Goal: Information Seeking & Learning: Learn about a topic

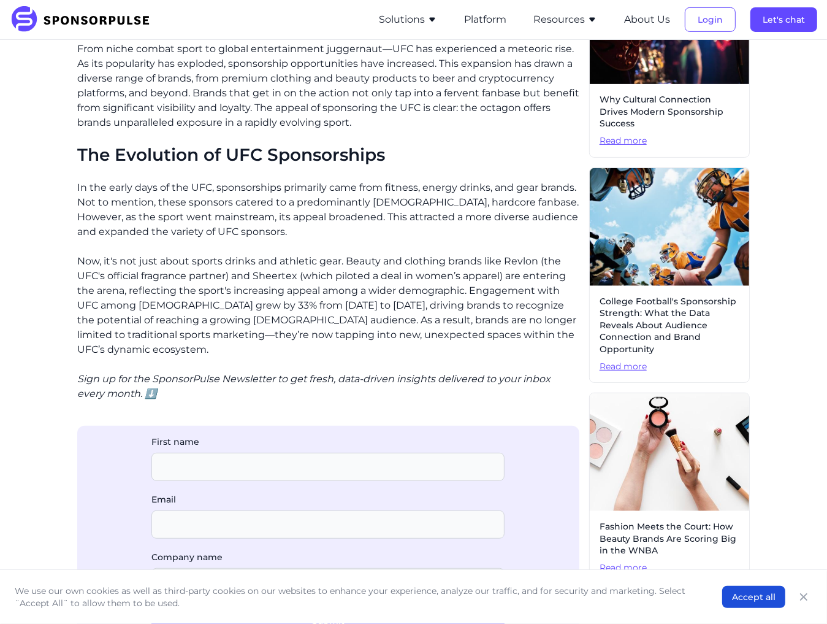
scroll to position [429, 0]
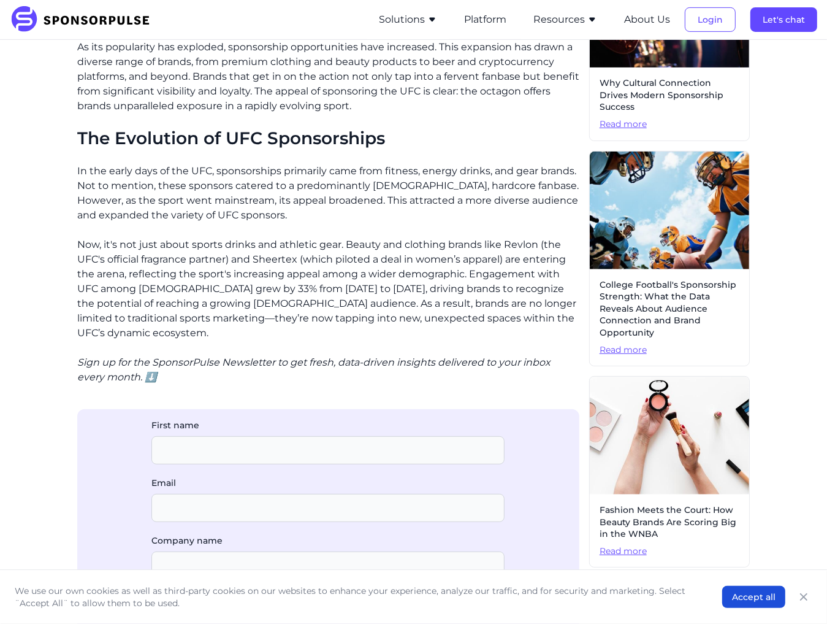
click at [371, 291] on p "Now, it's not just about sports drinks and athletic gear. Beauty and clothing b…" at bounding box center [328, 288] width 502 height 103
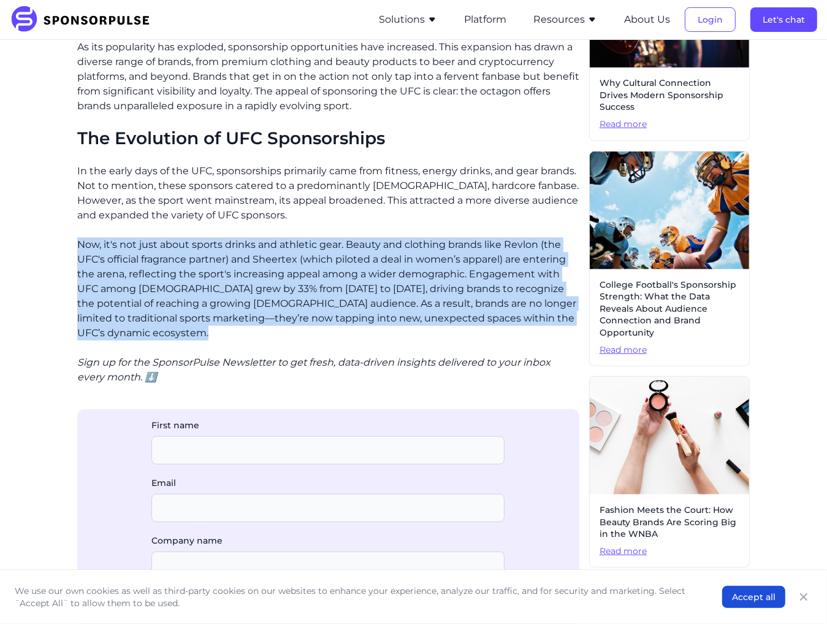
click at [371, 291] on p "Now, it's not just about sports drinks and athletic gear. Beauty and clothing b…" at bounding box center [328, 288] width 502 height 103
click at [366, 293] on p "Now, it's not just about sports drinks and athletic gear. Beauty and clothing b…" at bounding box center [328, 288] width 502 height 103
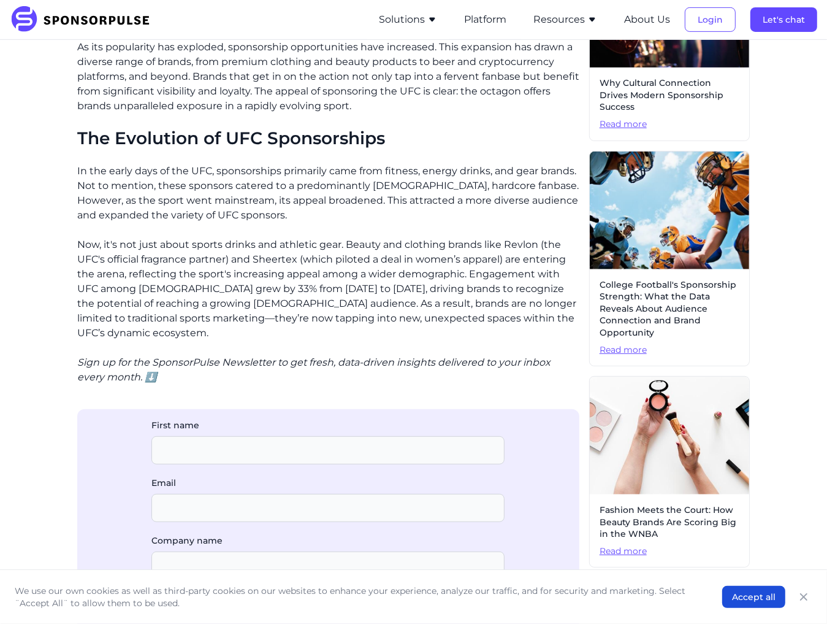
click at [366, 293] on p "Now, it's not just about sports drinks and athletic gear. Beauty and clothing b…" at bounding box center [328, 288] width 502 height 103
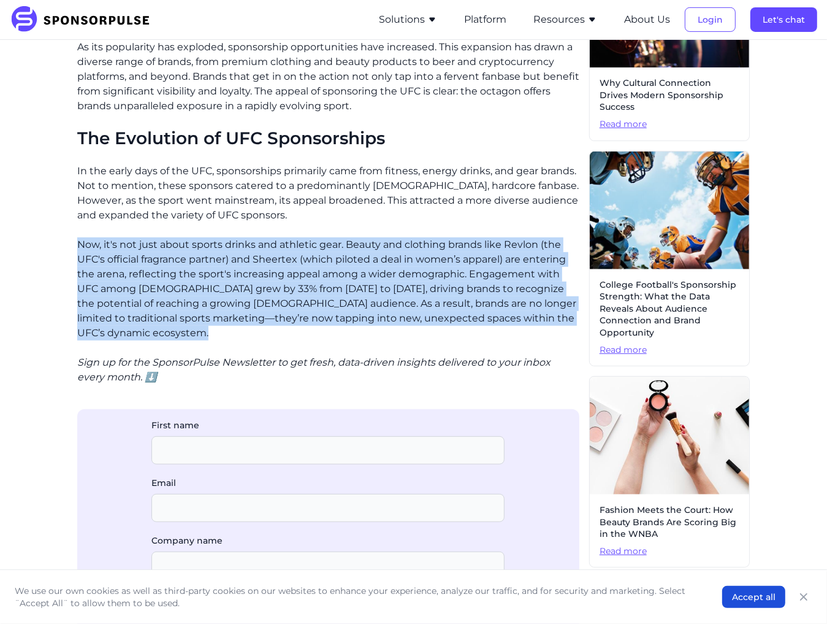
click at [366, 293] on p "Now, it's not just about sports drinks and athletic gear. Beauty and clothing b…" at bounding box center [328, 288] width 502 height 103
click at [413, 296] on p "Now, it's not just about sports drinks and athletic gear. Beauty and clothing b…" at bounding box center [328, 288] width 502 height 103
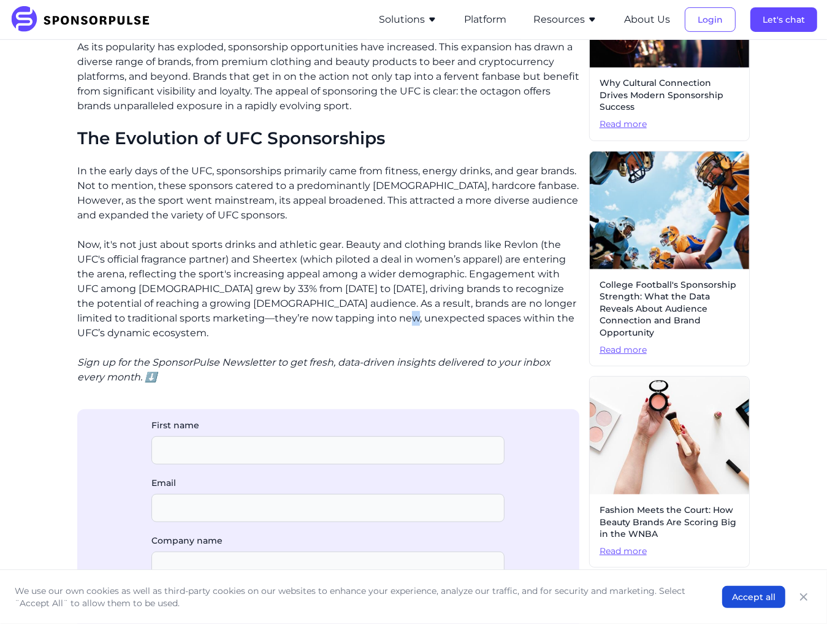
click at [413, 296] on p "Now, it's not just about sports drinks and athletic gear. Beauty and clothing b…" at bounding box center [328, 288] width 502 height 103
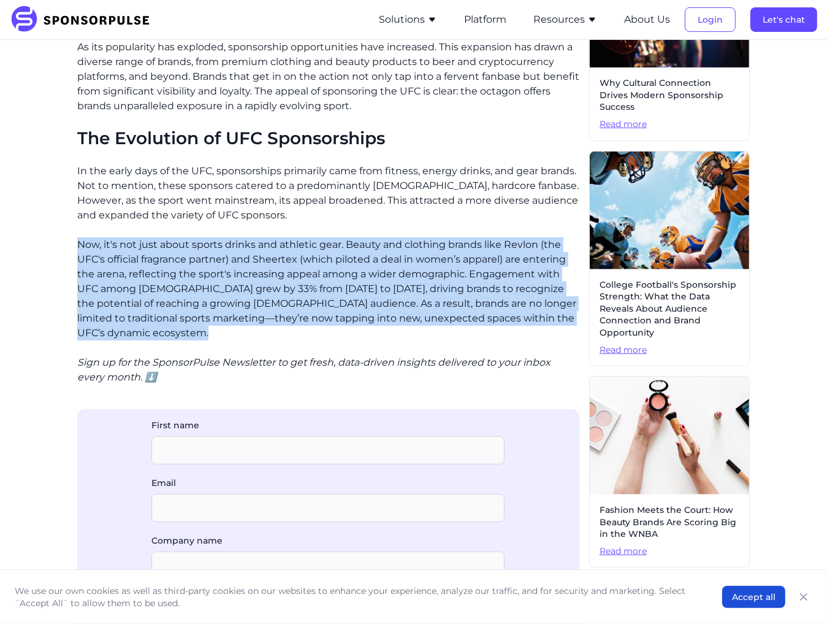
click at [413, 296] on p "Now, it's not just about sports drinks and athletic gear. Beauty and clothing b…" at bounding box center [328, 288] width 502 height 103
click at [447, 296] on p "Now, it's not just about sports drinks and athletic gear. Beauty and clothing b…" at bounding box center [328, 288] width 502 height 103
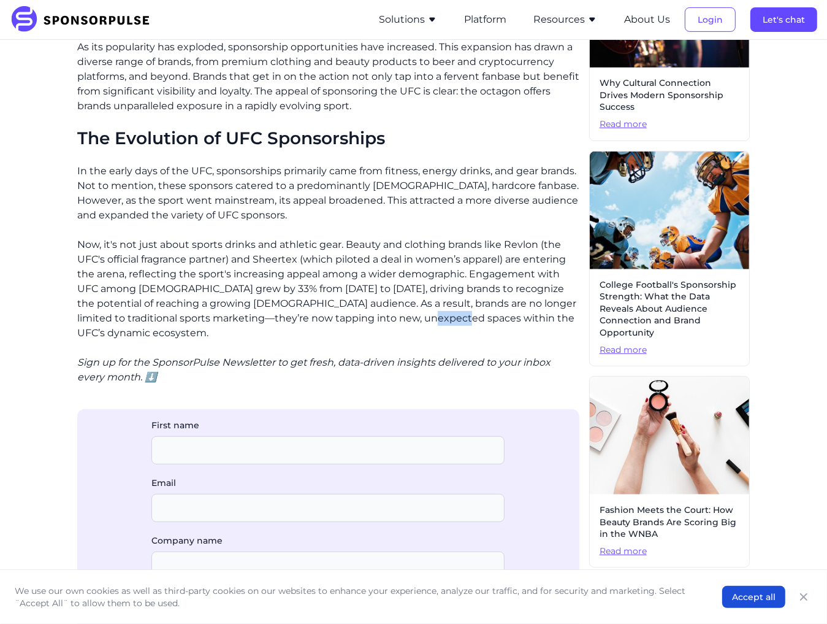
click at [447, 296] on p "Now, it's not just about sports drinks and athletic gear. Beauty and clothing b…" at bounding box center [328, 288] width 502 height 103
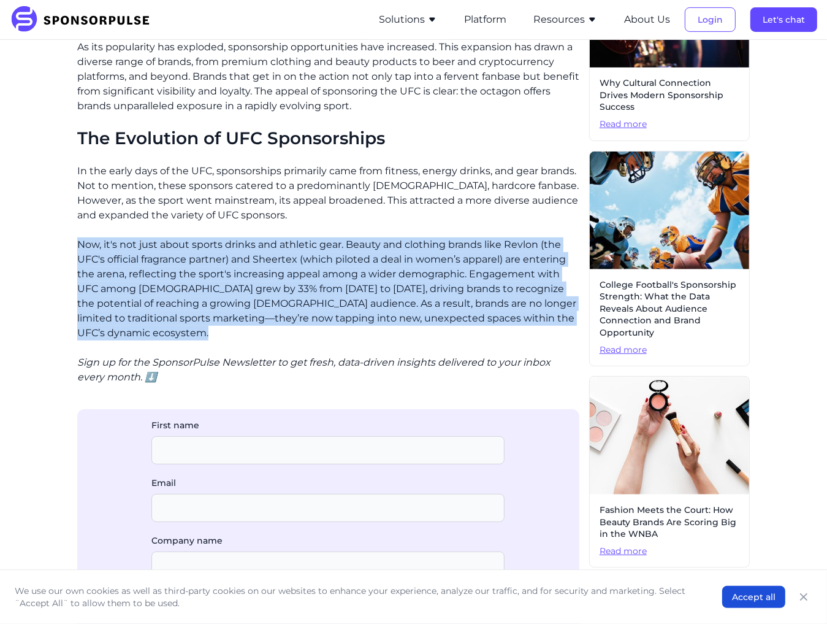
click at [529, 296] on p "Now, it's not just about sports drinks and athletic gear. Beauty and clothing b…" at bounding box center [328, 288] width 502 height 103
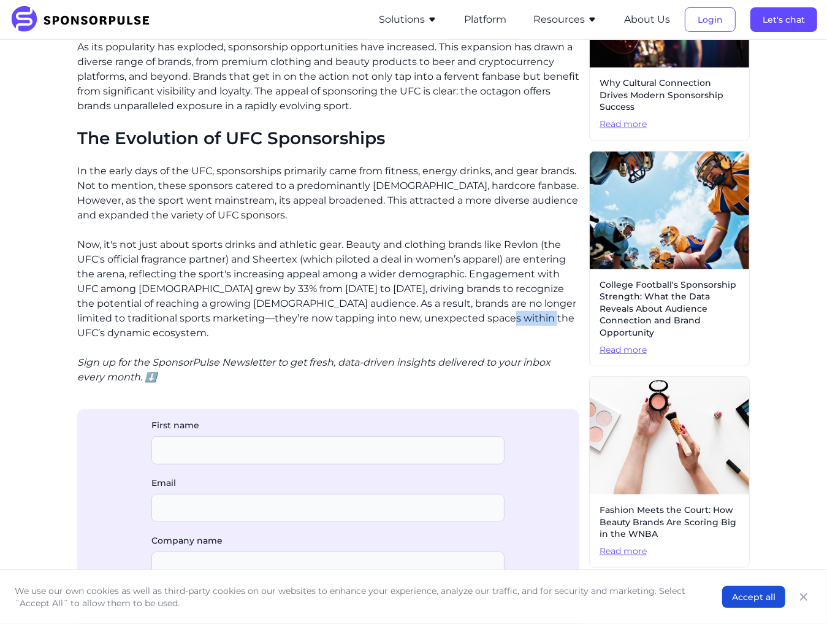
click at [529, 296] on p "Now, it's not just about sports drinks and athletic gear. Beauty and clothing b…" at bounding box center [328, 288] width 502 height 103
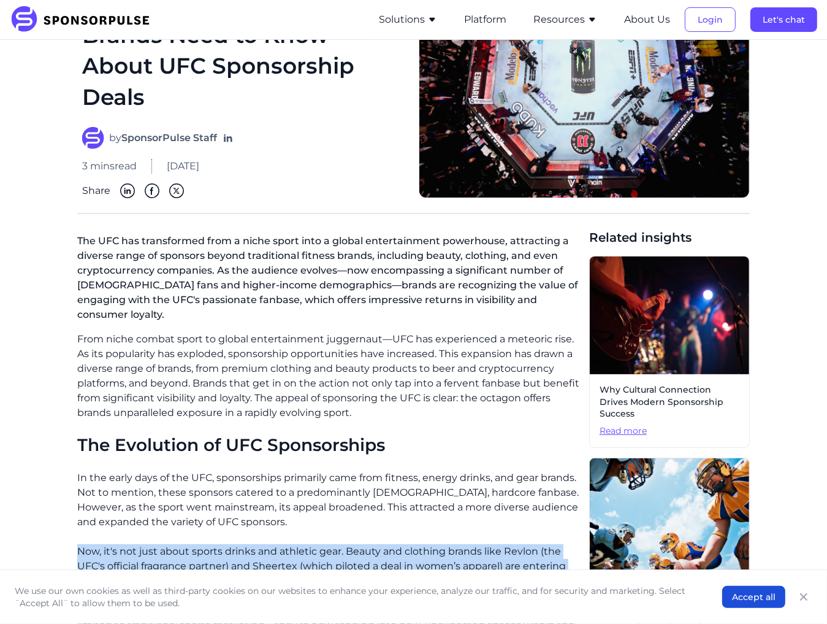
scroll to position [0, 0]
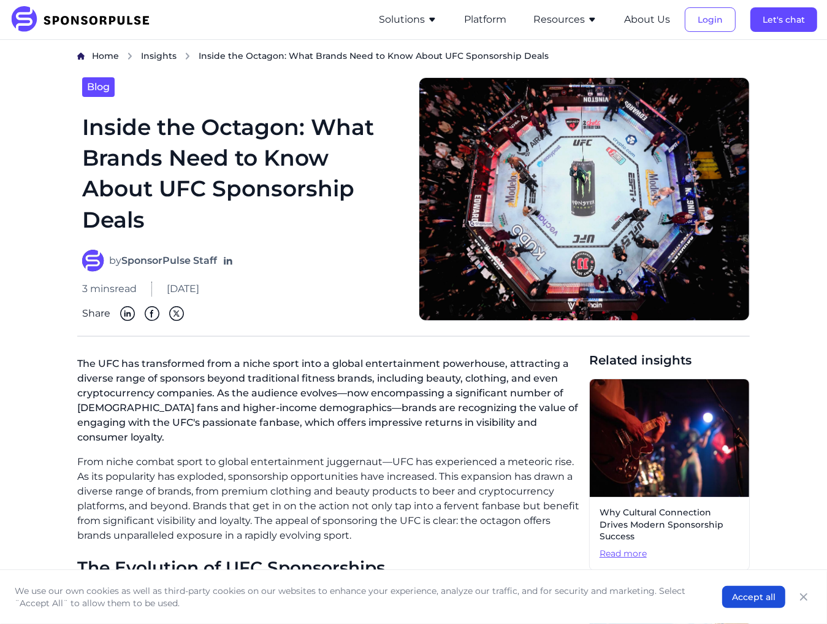
click at [277, 177] on h1 "Inside the Octagon: What Brands Need to Know About UFC Sponsorship Deals" at bounding box center [243, 174] width 322 height 124
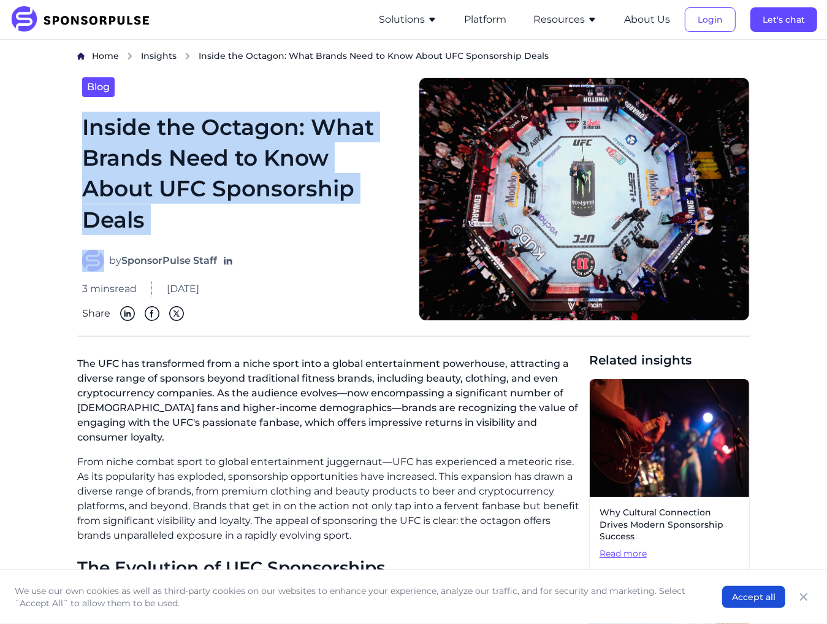
click at [277, 177] on h1 "Inside the Octagon: What Brands Need to Know About UFC Sponsorship Deals" at bounding box center [243, 174] width 322 height 124
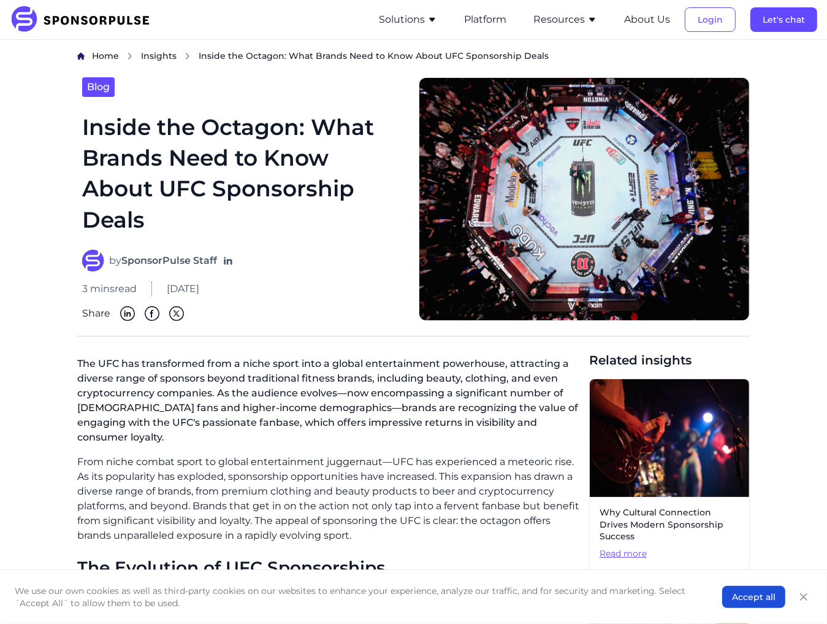
click at [349, 388] on p "The UFC has transformed from a niche sport into a global entertainment powerhou…" at bounding box center [328, 402] width 502 height 103
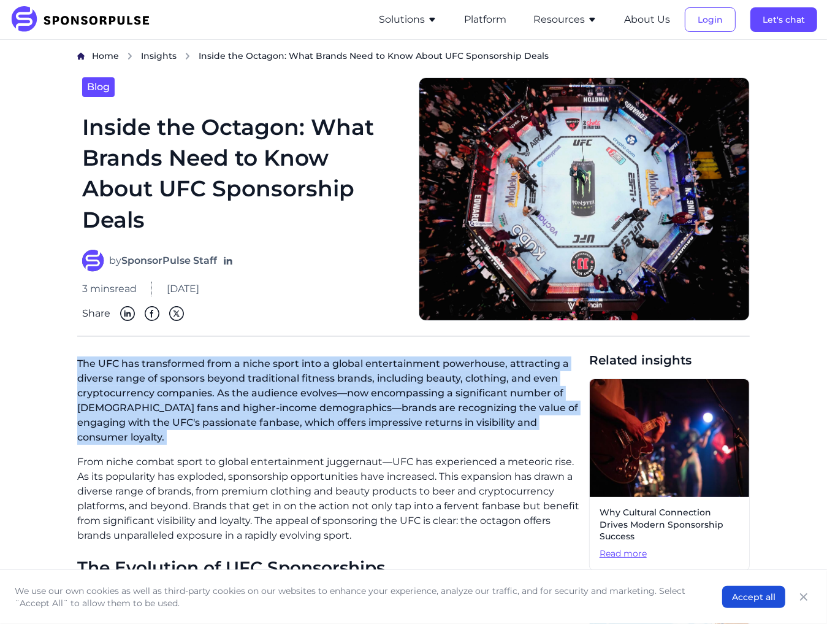
click at [405, 391] on p "The UFC has transformed from a niche sport into a global entertainment powerhou…" at bounding box center [328, 402] width 502 height 103
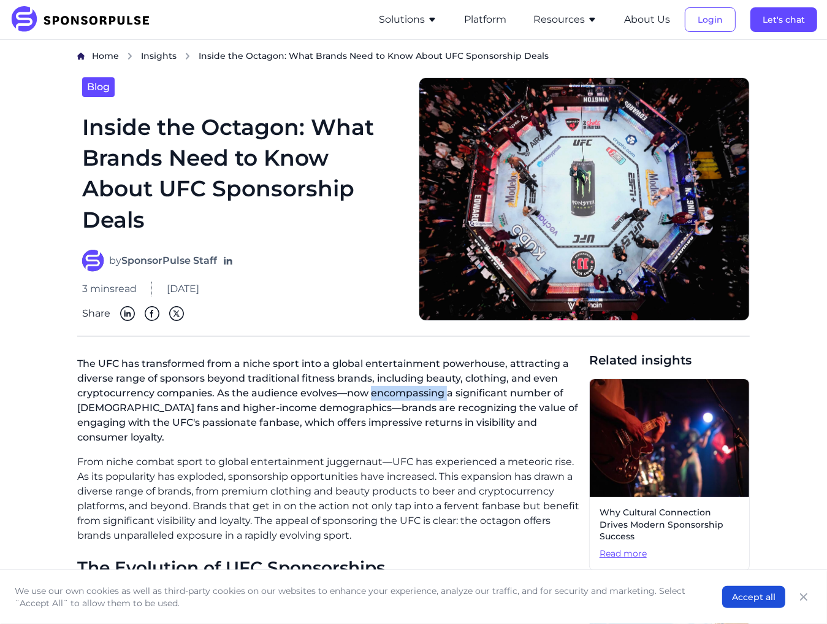
click at [405, 391] on p "The UFC has transformed from a niche sport into a global entertainment powerhou…" at bounding box center [328, 402] width 502 height 103
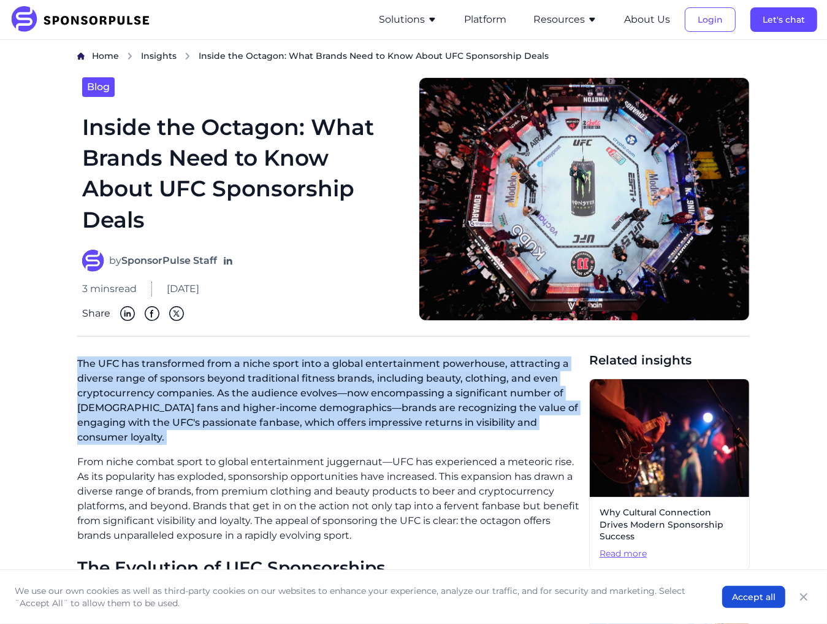
click at [405, 391] on p "The UFC has transformed from a niche sport into a global entertainment powerhou…" at bounding box center [328, 402] width 502 height 103
click at [413, 391] on p "The UFC has transformed from a niche sport into a global entertainment powerhou…" at bounding box center [328, 402] width 502 height 103
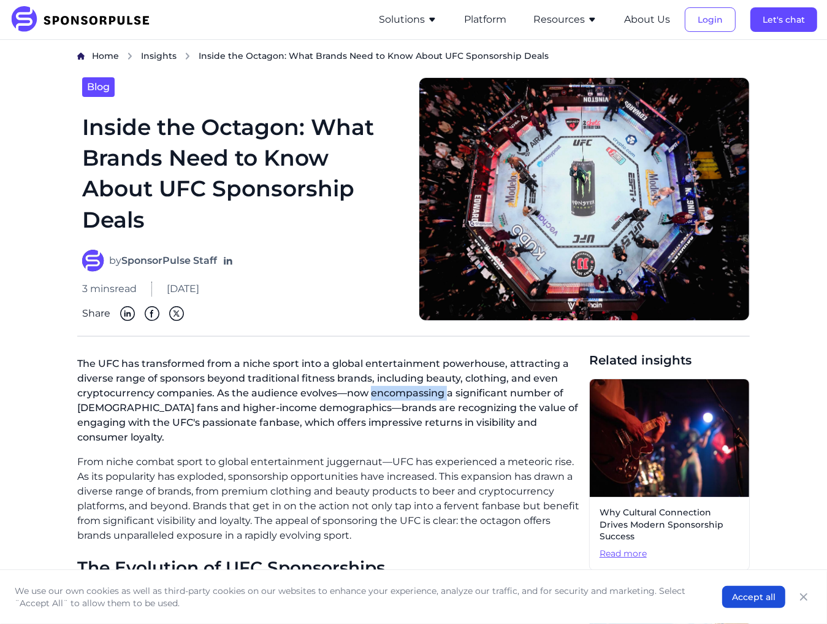
click at [413, 391] on p "The UFC has transformed from a niche sport into a global entertainment powerhou…" at bounding box center [328, 402] width 502 height 103
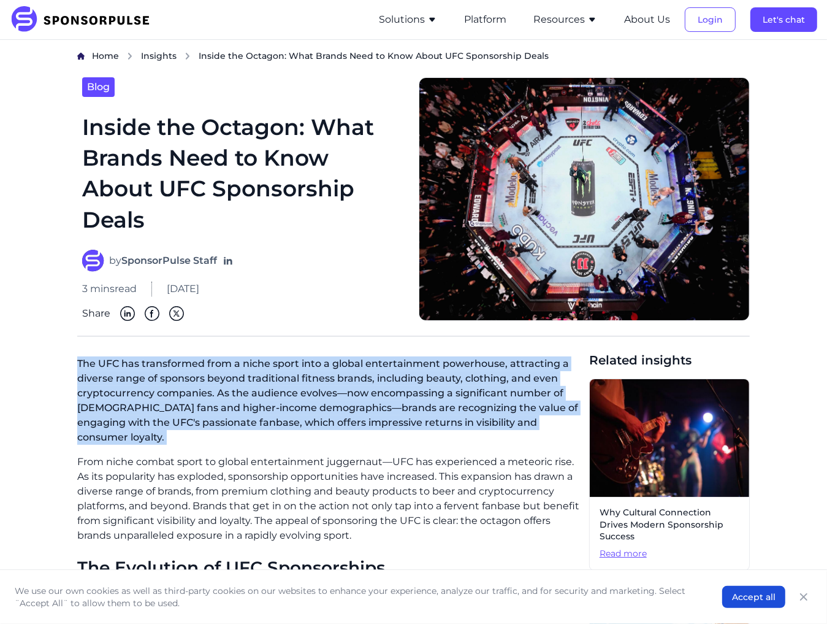
click at [413, 391] on p "The UFC has transformed from a niche sport into a global entertainment powerhou…" at bounding box center [328, 402] width 502 height 103
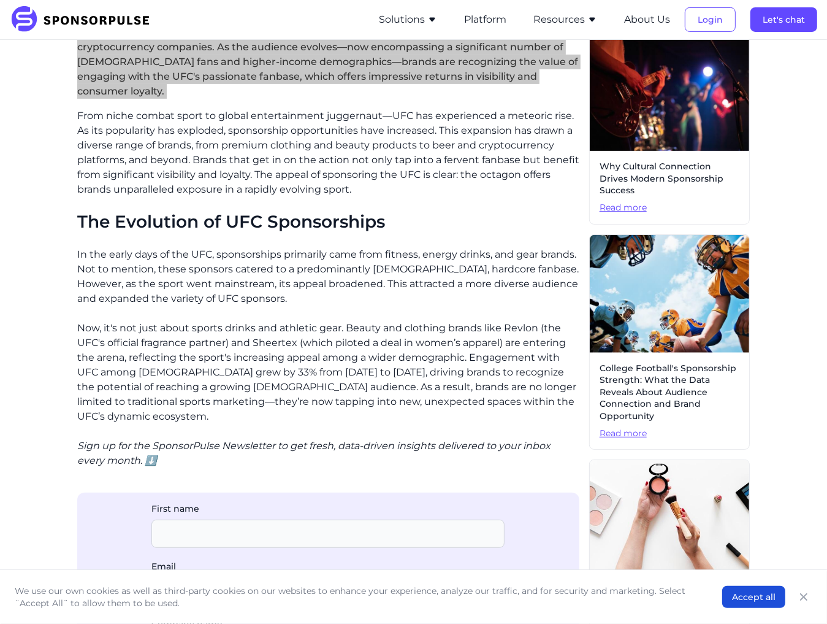
scroll to position [368, 0]
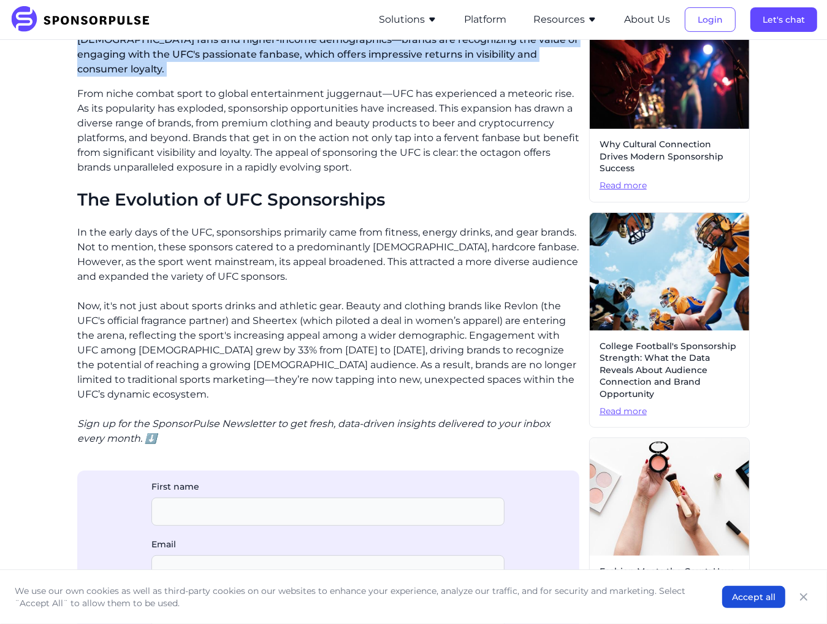
click at [224, 267] on p "In the early days of the UFC, sponsorships primarily came from fitness, energy …" at bounding box center [328, 254] width 502 height 59
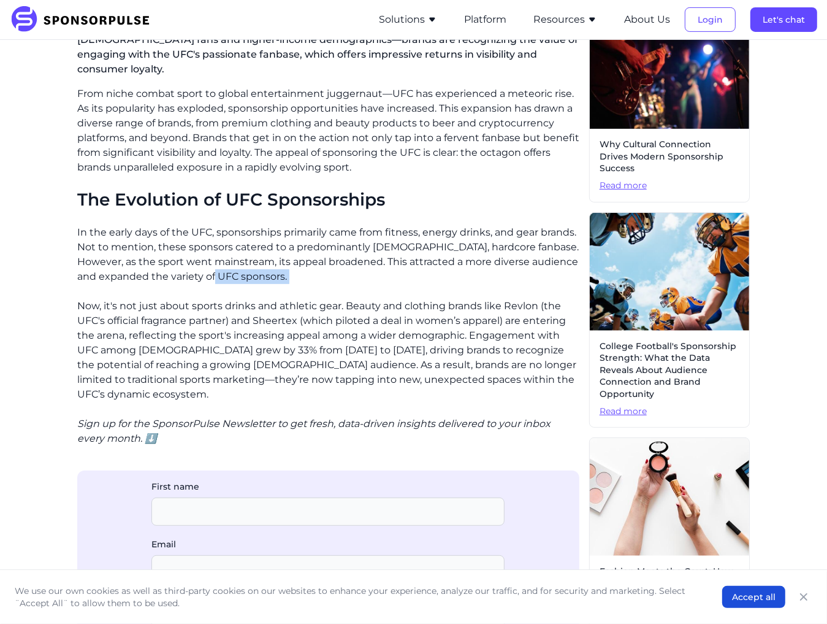
click at [224, 267] on p "In the early days of the UFC, sponsorships primarily came from fitness, energy …" at bounding box center [328, 254] width 502 height 59
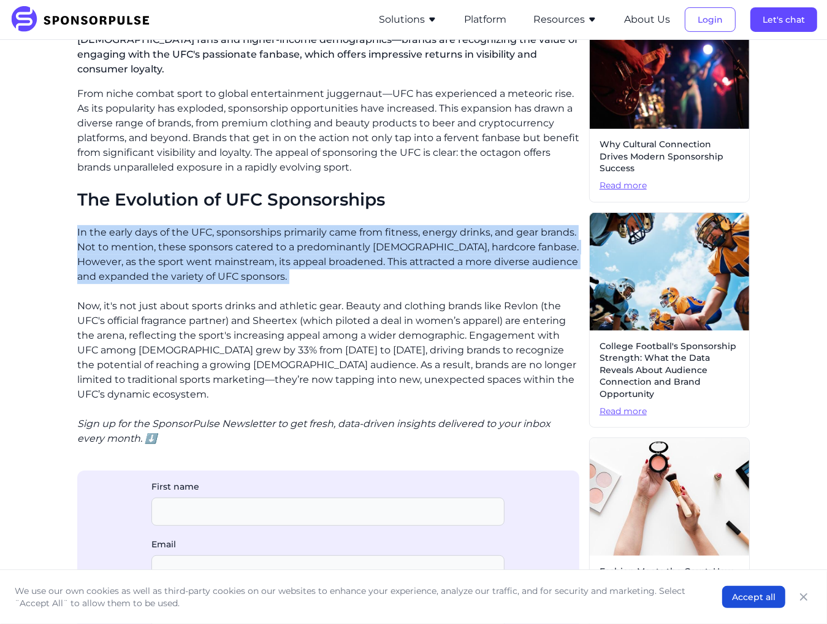
click at [224, 267] on p "In the early days of the UFC, sponsorships primarily came from fitness, energy …" at bounding box center [328, 254] width 502 height 59
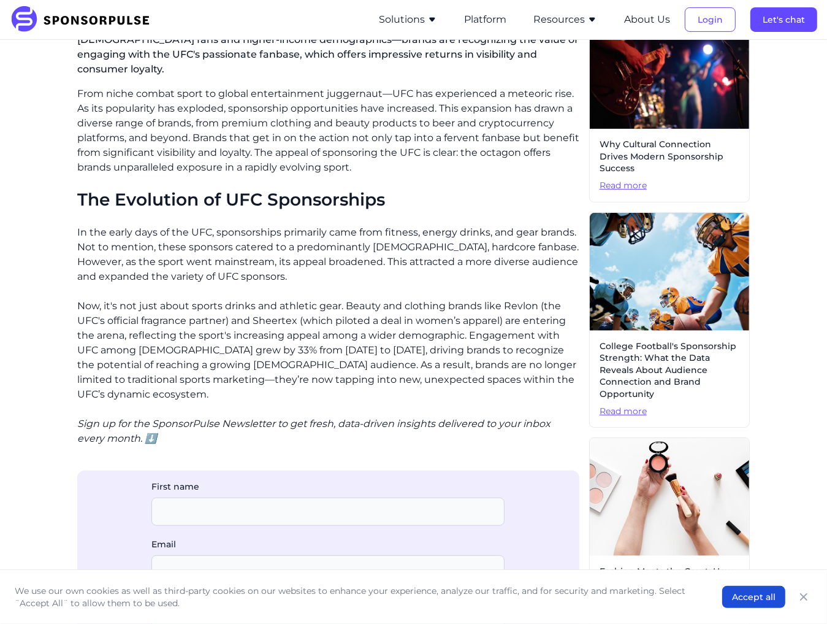
click at [220, 300] on p "Now, it's not just about sports drinks and athletic gear. Beauty and clothing b…" at bounding box center [328, 350] width 502 height 103
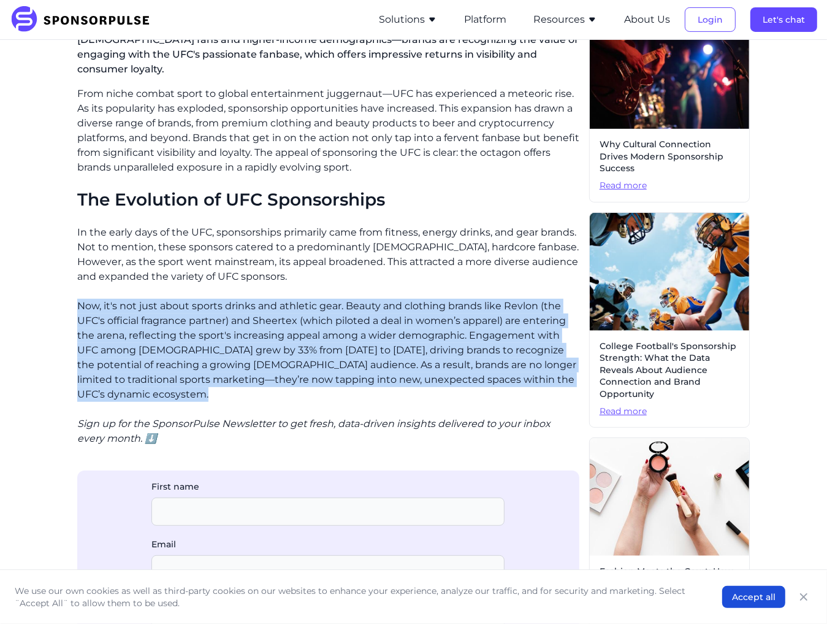
click at [220, 300] on p "Now, it's not just about sports drinks and athletic gear. Beauty and clothing b…" at bounding box center [328, 350] width 502 height 103
click at [224, 324] on p "Now, it's not just about sports drinks and athletic gear. Beauty and clothing b…" at bounding box center [328, 350] width 502 height 103
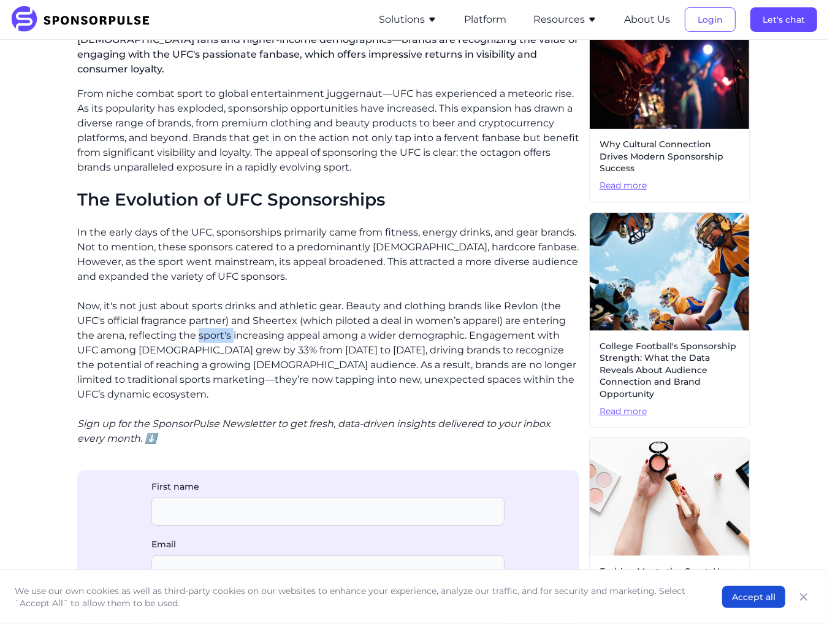
click at [224, 324] on p "Now, it's not just about sports drinks and athletic gear. Beauty and clothing b…" at bounding box center [328, 350] width 502 height 103
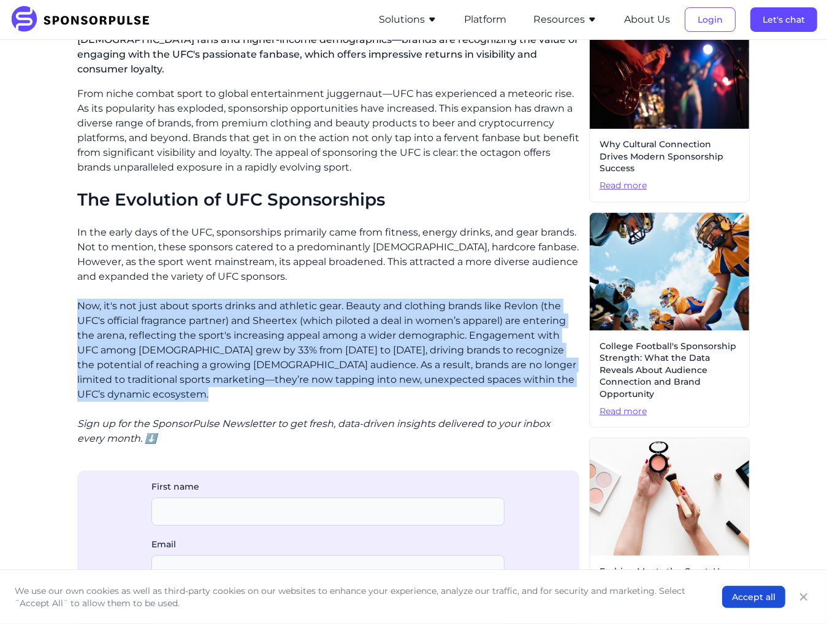
click at [224, 324] on p "Now, it's not just about sports drinks and athletic gear. Beauty and clothing b…" at bounding box center [328, 350] width 502 height 103
click at [301, 324] on p "Now, it's not just about sports drinks and athletic gear. Beauty and clothing b…" at bounding box center [328, 350] width 502 height 103
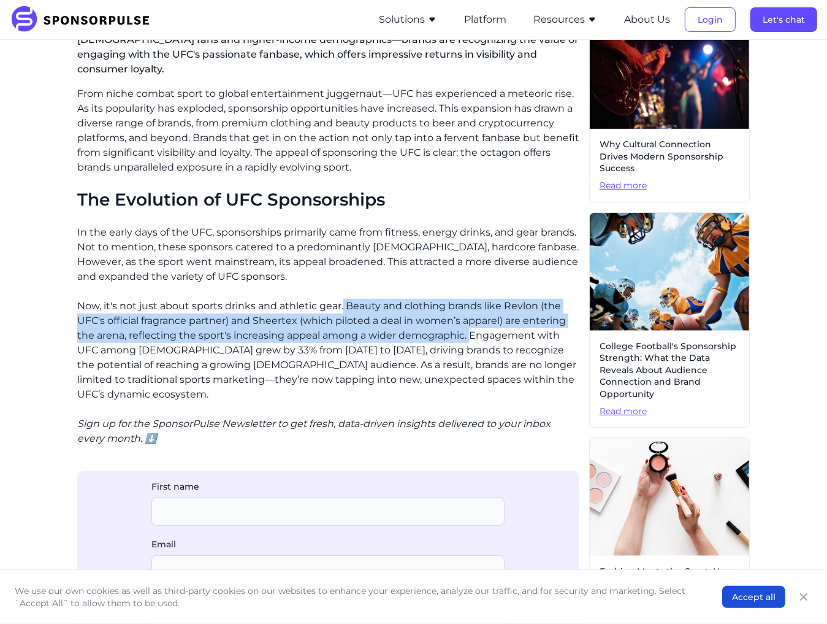
drag, startPoint x: 342, startPoint y: 288, endPoint x: 471, endPoint y: 318, distance: 132.3
click at [471, 318] on p "Now, it's not just about sports drinks and athletic gear. Beauty and clothing b…" at bounding box center [328, 350] width 502 height 103
copy p "Beauty and clothing brands like Revlon (the UFC's official fragrance partner) a…"
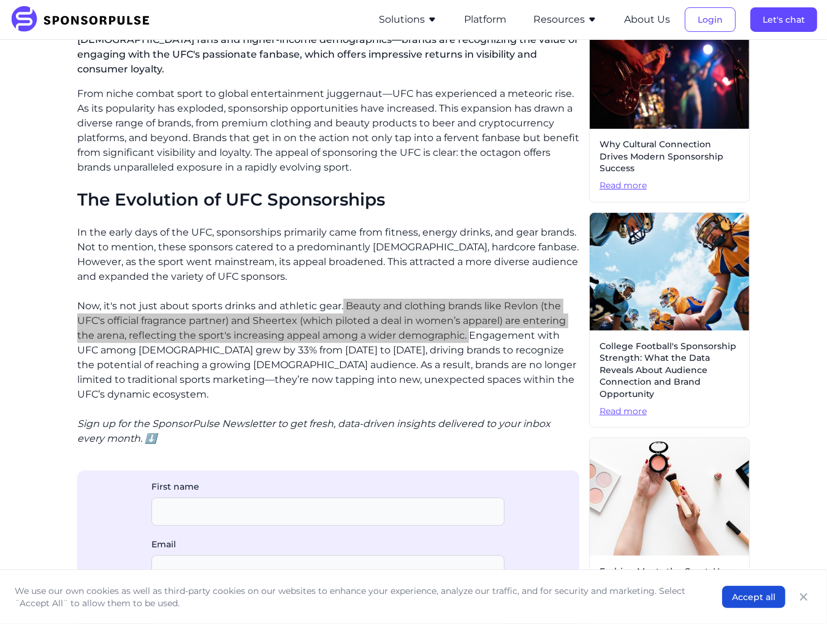
scroll to position [491, 0]
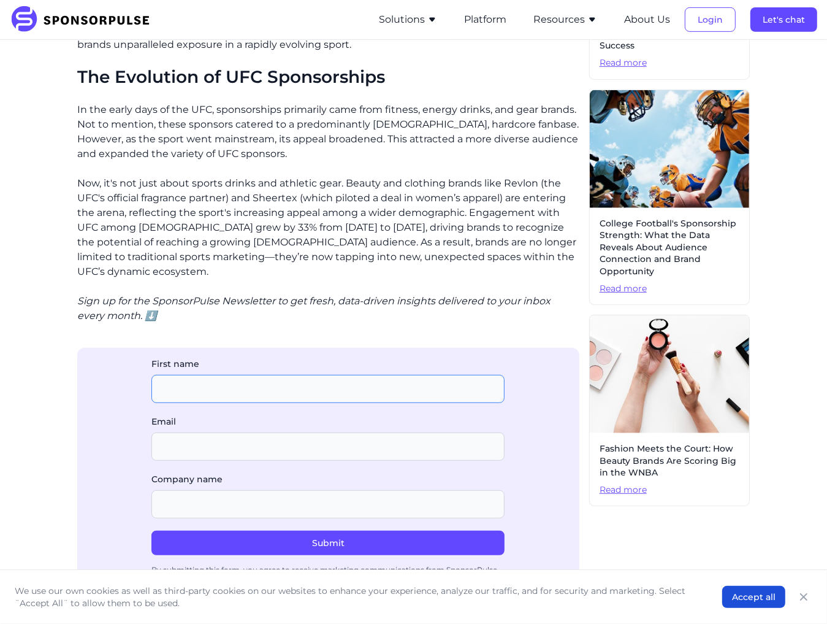
click at [264, 375] on input "First name" at bounding box center [328, 389] width 353 height 28
type input "[PERSON_NAME]"
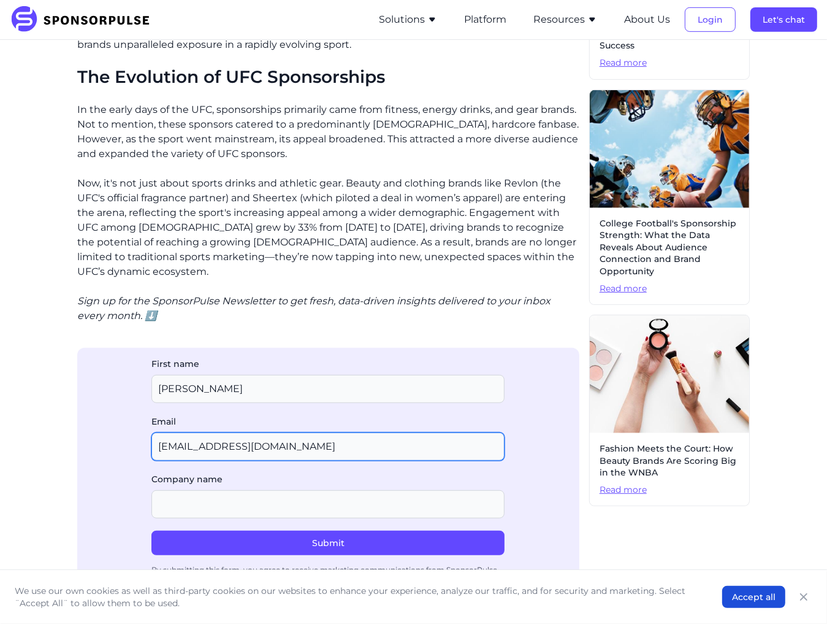
type input "[EMAIL_ADDRESS][DOMAIN_NAME]"
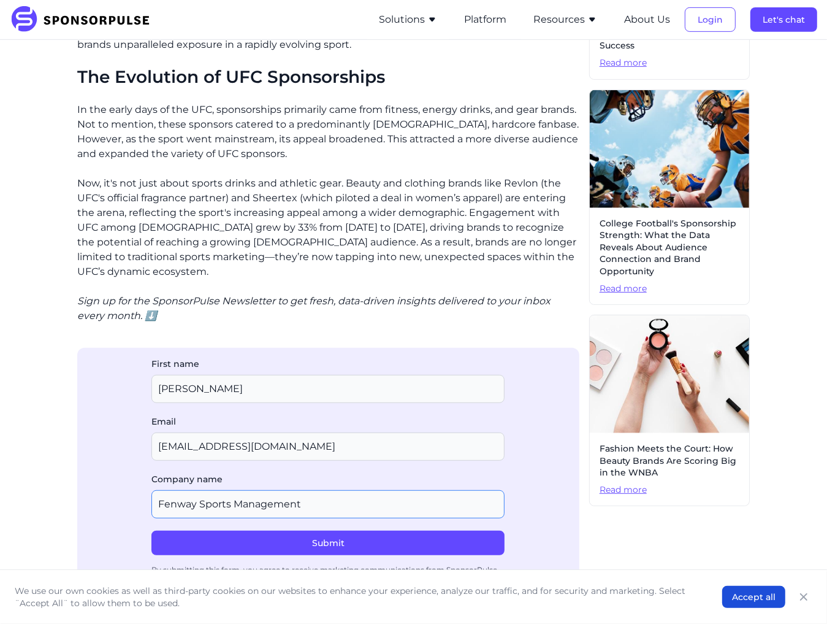
type input "Fenway Sports Management"
click at [152, 531] on button "Submit" at bounding box center [328, 543] width 353 height 25
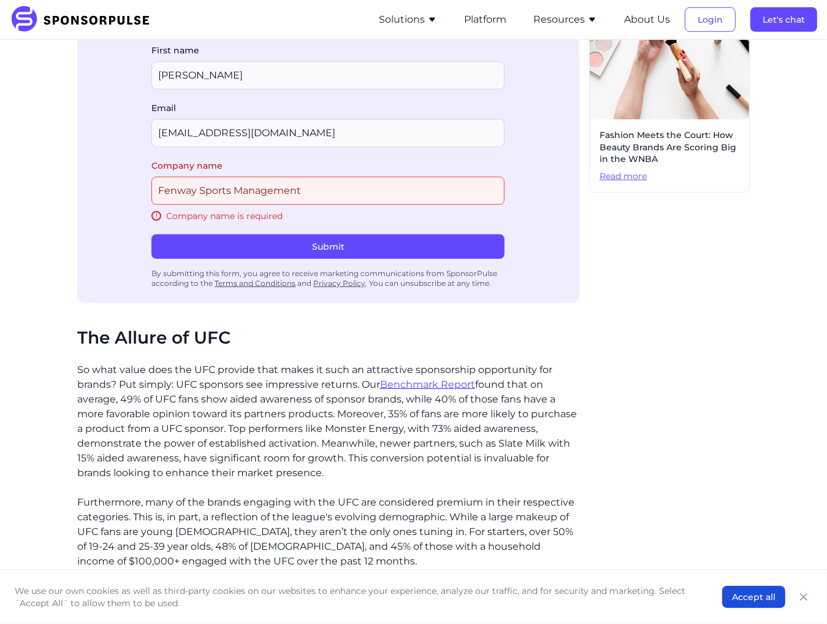
scroll to position [808, 0]
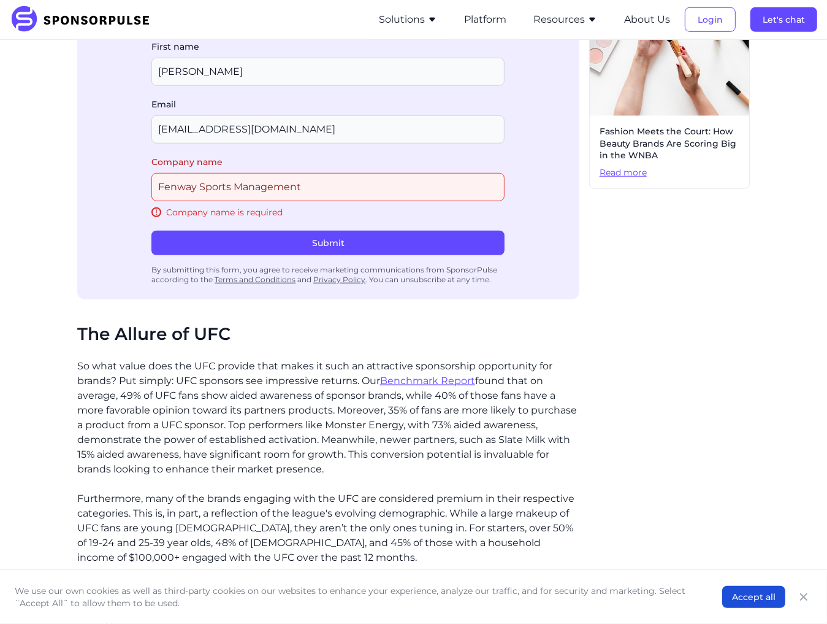
click at [276, 173] on input "Company name" at bounding box center [328, 187] width 353 height 28
click at [318, 173] on input "Company name" at bounding box center [328, 187] width 353 height 28
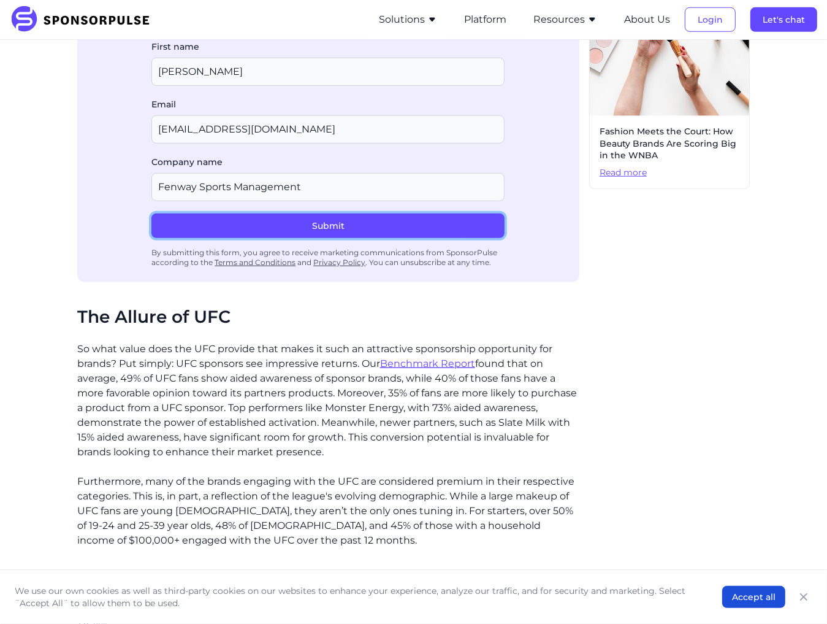
click at [298, 213] on button "Submit" at bounding box center [328, 225] width 353 height 25
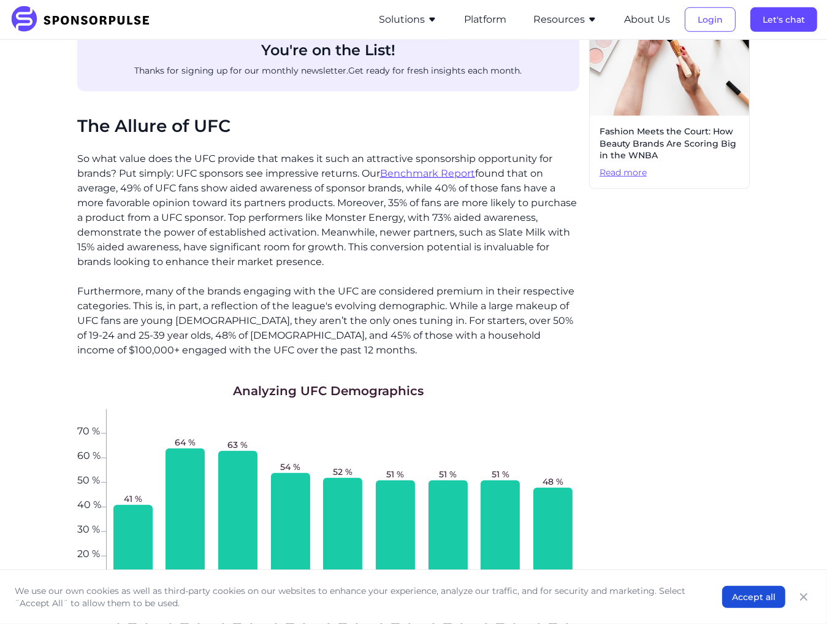
click at [231, 195] on p "So what value does the UFC provide that makes it such an attractive sponsorship…" at bounding box center [328, 211] width 502 height 118
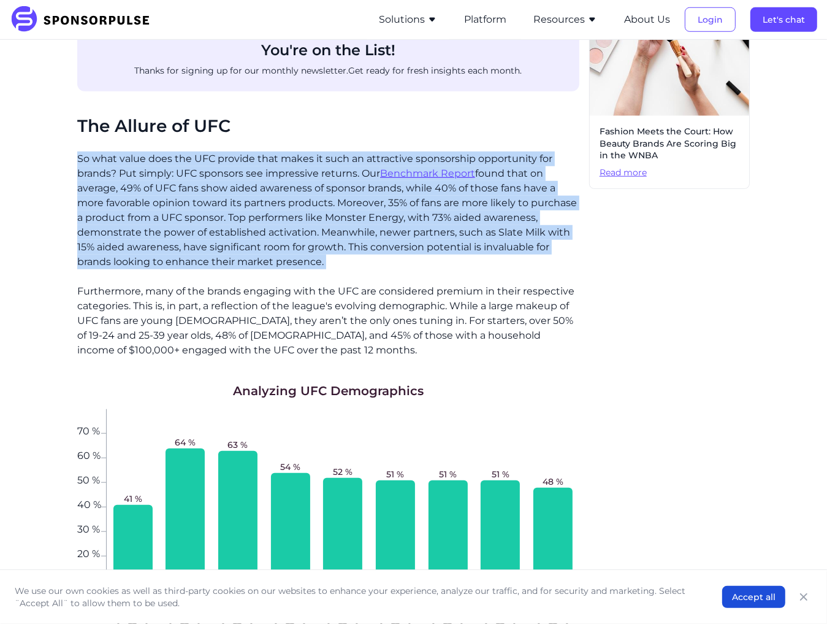
click at [231, 195] on p "So what value does the UFC provide that makes it such an attractive sponsorship…" at bounding box center [328, 211] width 502 height 118
click at [291, 207] on p "So what value does the UFC provide that makes it such an attractive sponsorship…" at bounding box center [328, 211] width 502 height 118
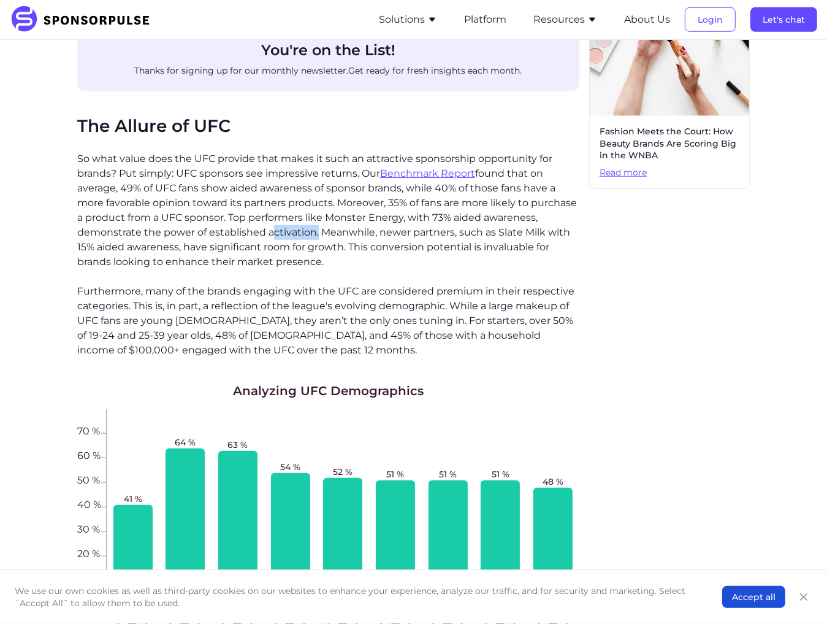
click at [291, 207] on p "So what value does the UFC provide that makes it such an attractive sponsorship…" at bounding box center [328, 211] width 502 height 118
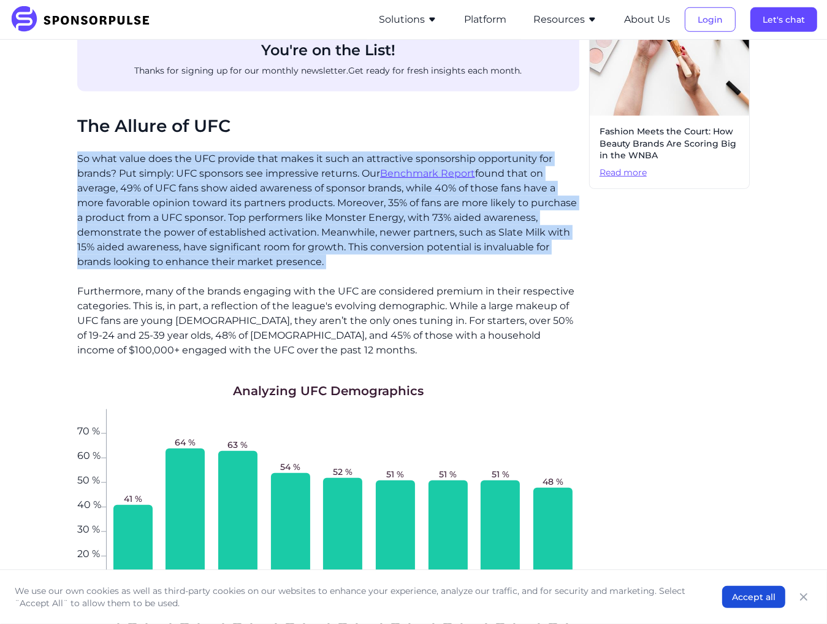
click at [291, 207] on p "So what value does the UFC provide that makes it such an attractive sponsorship…" at bounding box center [328, 211] width 502 height 118
click at [346, 213] on p "So what value does the UFC provide that makes it such an attractive sponsorship…" at bounding box center [328, 211] width 502 height 118
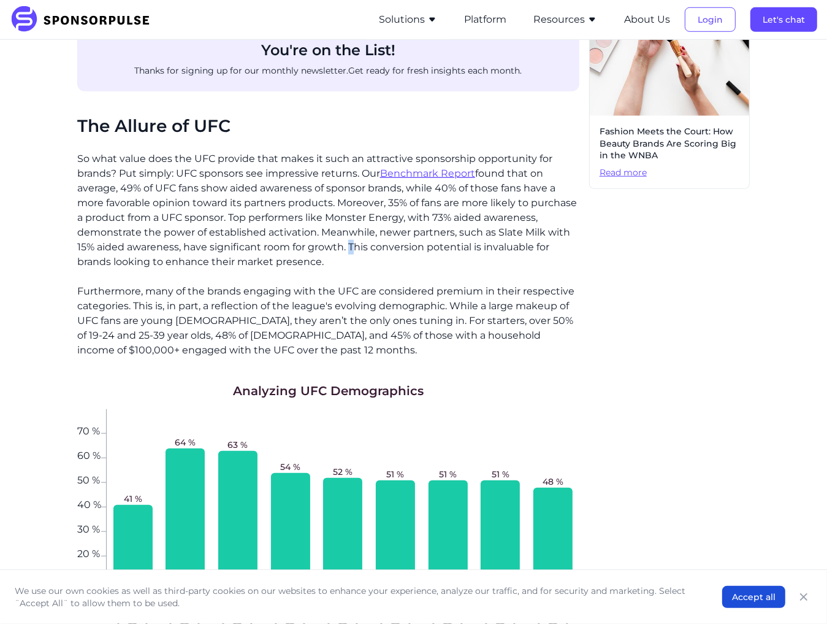
click at [346, 213] on p "So what value does the UFC provide that makes it such an attractive sponsorship…" at bounding box center [328, 211] width 502 height 118
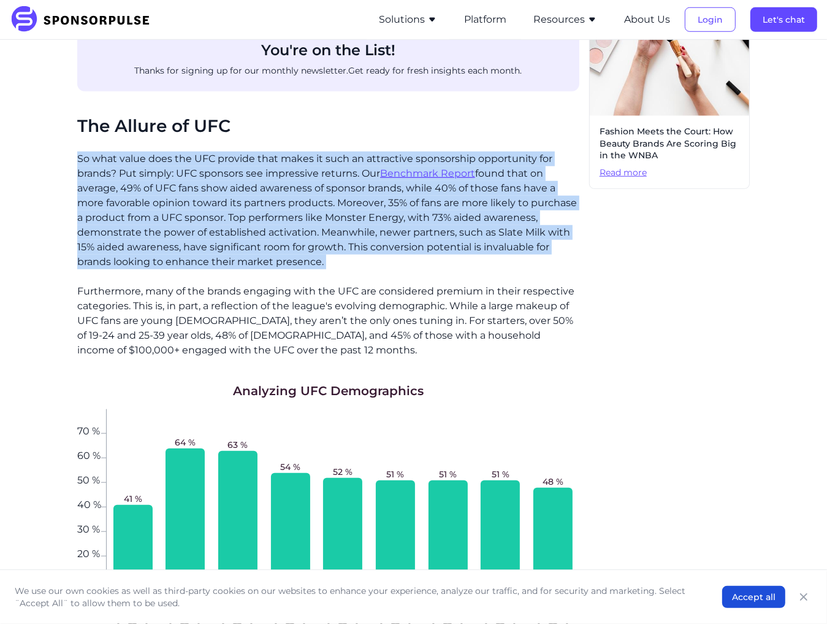
click at [346, 213] on p "So what value does the UFC provide that makes it such an attractive sponsorship…" at bounding box center [328, 211] width 502 height 118
click at [424, 223] on p "So what value does the UFC provide that makes it such an attractive sponsorship…" at bounding box center [328, 211] width 502 height 118
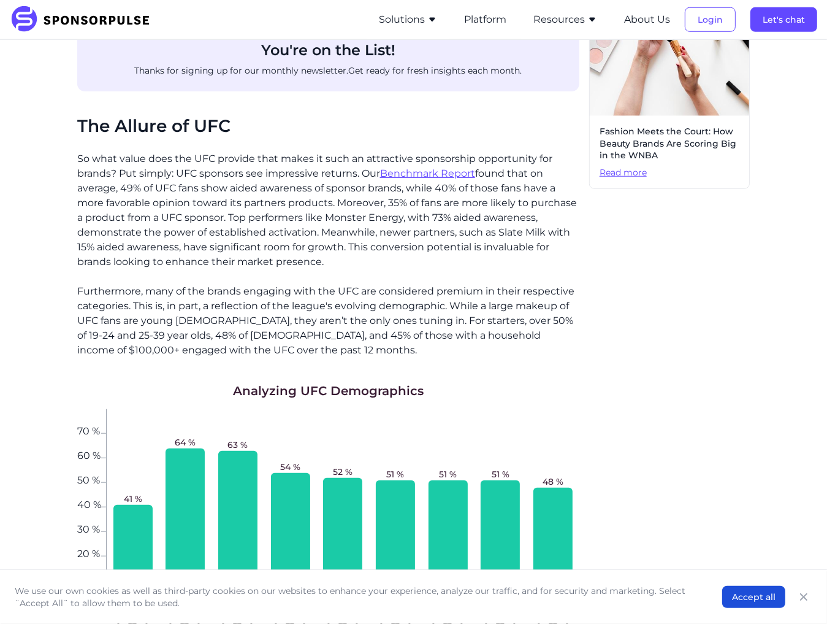
click at [342, 217] on p "So what value does the UFC provide that makes it such an attractive sponsorship…" at bounding box center [328, 211] width 502 height 118
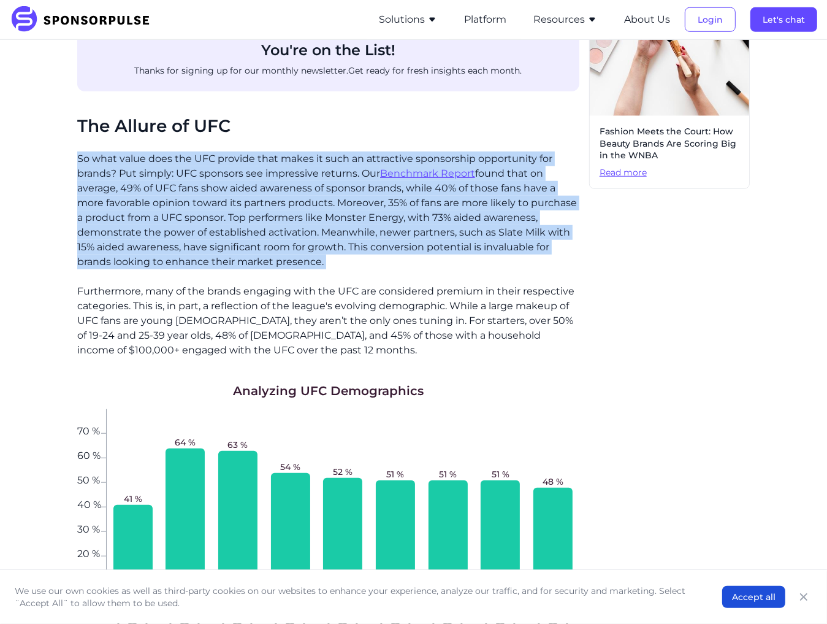
click at [342, 217] on p "So what value does the UFC provide that makes it such an attractive sponsorship…" at bounding box center [328, 211] width 502 height 118
click at [397, 228] on p "So what value does the UFC provide that makes it such an attractive sponsorship…" at bounding box center [328, 211] width 502 height 118
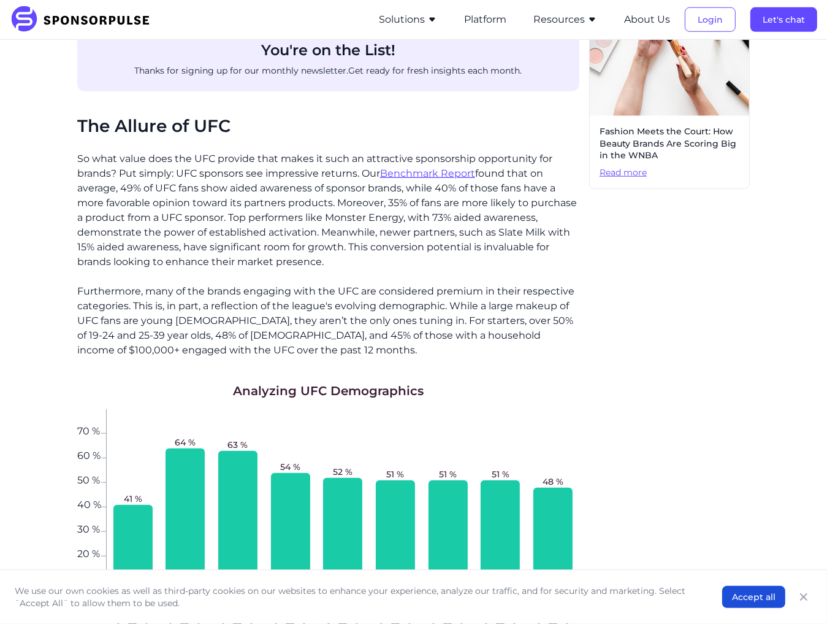
click at [391, 217] on p "So what value does the UFC provide that makes it such an attractive sponsorship…" at bounding box center [328, 211] width 502 height 118
drag, startPoint x: 314, startPoint y: 155, endPoint x: 351, endPoint y: 202, distance: 59.4
click at [332, 185] on p "So what value does the UFC provide that makes it such an attractive sponsorship…" at bounding box center [328, 211] width 502 height 118
click at [380, 224] on p "So what value does the UFC provide that makes it such an attractive sponsorship…" at bounding box center [328, 211] width 502 height 118
drag, startPoint x: 338, startPoint y: 223, endPoint x: 311, endPoint y: 215, distance: 28.1
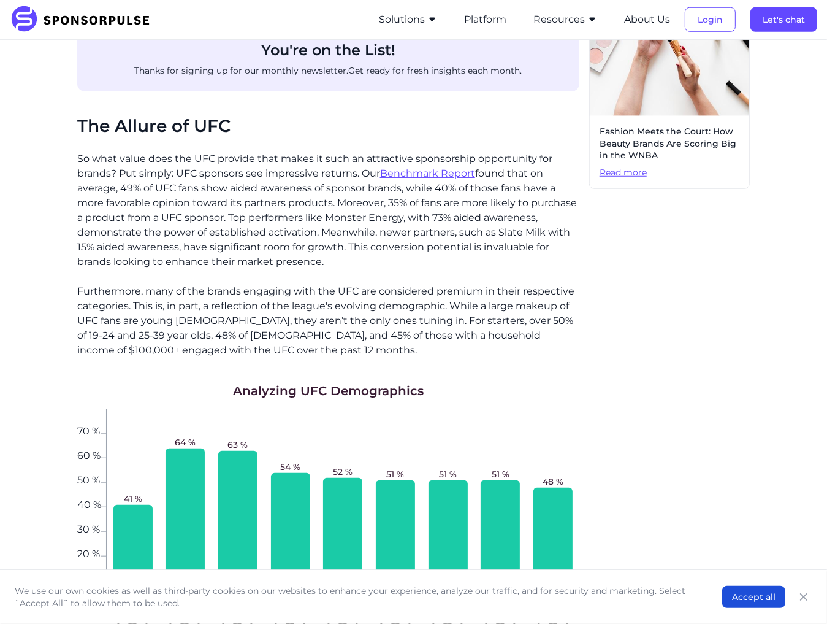
click at [319, 218] on p "So what value does the UFC provide that makes it such an attractive sponsorship…" at bounding box center [328, 211] width 502 height 118
click at [243, 196] on p "So what value does the UFC provide that makes it such an attractive sponsorship…" at bounding box center [328, 211] width 502 height 118
drag, startPoint x: 223, startPoint y: 175, endPoint x: 306, endPoint y: 204, distance: 87.9
click at [245, 183] on p "So what value does the UFC provide that makes it such an attractive sponsorship…" at bounding box center [328, 211] width 502 height 118
drag, startPoint x: 324, startPoint y: 209, endPoint x: 374, endPoint y: 227, distance: 53.0
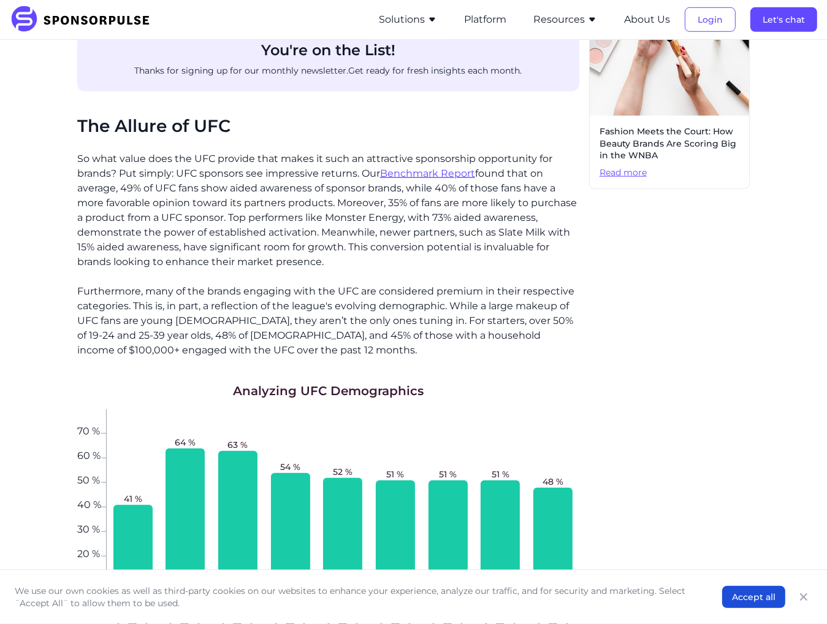
click at [327, 209] on p "So what value does the UFC provide that makes it such an attractive sponsorship…" at bounding box center [328, 211] width 502 height 118
drag, startPoint x: 375, startPoint y: 228, endPoint x: 187, endPoint y: 165, distance: 197.8
click at [267, 190] on p "So what value does the UFC provide that makes it such an attractive sponsorship…" at bounding box center [328, 211] width 502 height 118
click at [187, 165] on p "So what value does the UFC provide that makes it such an attractive sponsorship…" at bounding box center [328, 211] width 502 height 118
drag, startPoint x: 228, startPoint y: 179, endPoint x: 325, endPoint y: 206, distance: 101.2
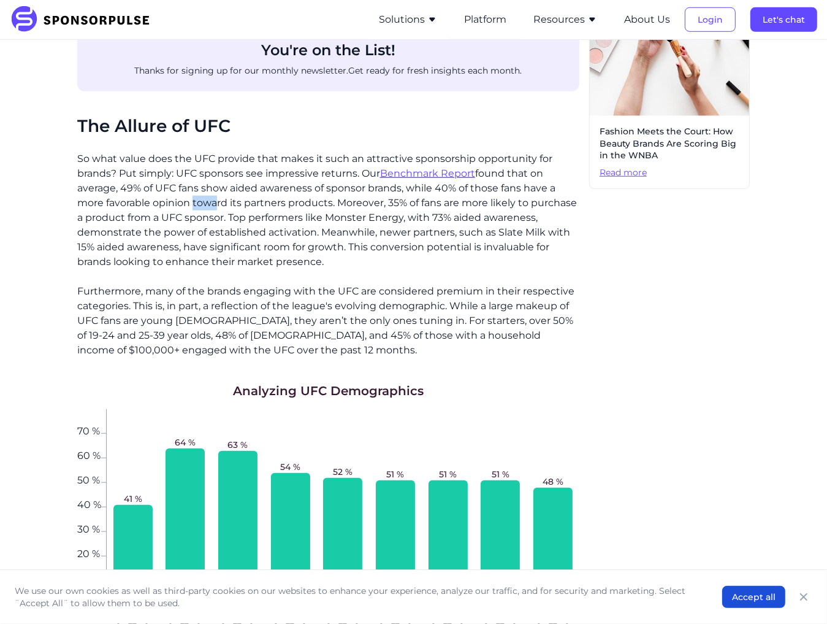
click at [290, 198] on p "So what value does the UFC provide that makes it such an attractive sponsorship…" at bounding box center [328, 211] width 502 height 118
click at [380, 217] on p "So what value does the UFC provide that makes it such an attractive sponsorship…" at bounding box center [328, 211] width 502 height 118
drag, startPoint x: 379, startPoint y: 224, endPoint x: 213, endPoint y: 166, distance: 175.8
click at [241, 174] on p "So what value does the UFC provide that makes it such an attractive sponsorship…" at bounding box center [328, 211] width 502 height 118
click at [173, 153] on p "So what value does the UFC provide that makes it such an attractive sponsorship…" at bounding box center [328, 211] width 502 height 118
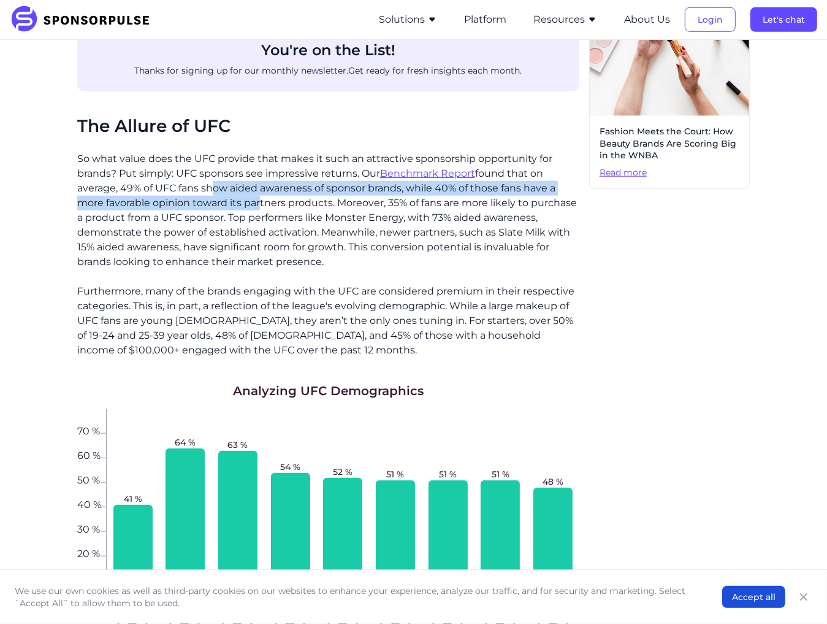
click at [313, 189] on p "So what value does the UFC provide that makes it such an attractive sponsorship…" at bounding box center [328, 211] width 502 height 118
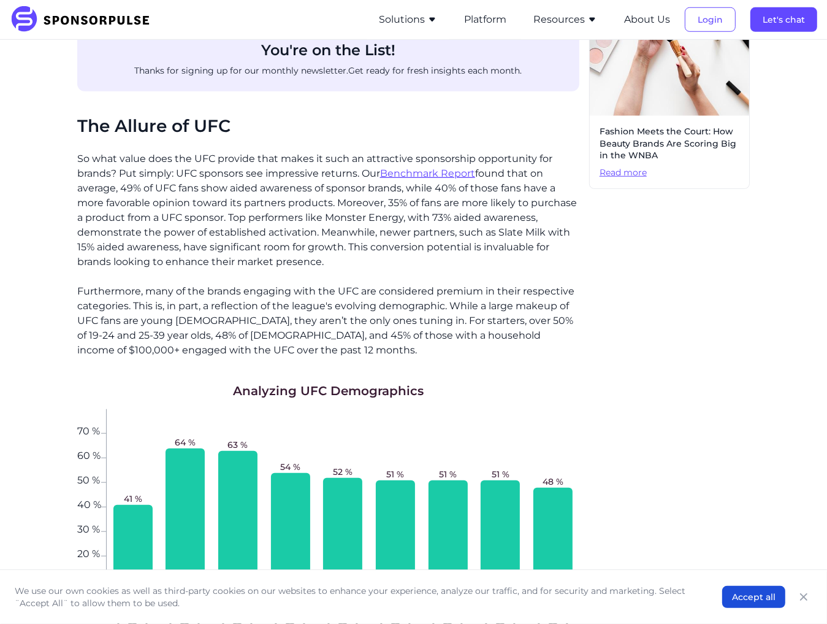
click at [398, 204] on p "So what value does the UFC provide that makes it such an attractive sponsorship…" at bounding box center [328, 211] width 502 height 118
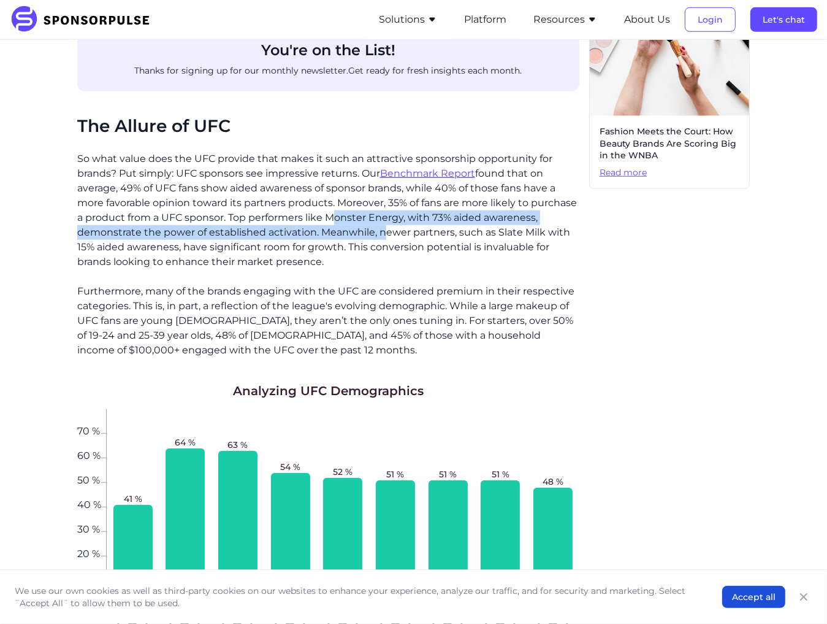
click at [171, 152] on p "So what value does the UFC provide that makes it such an attractive sponsorship…" at bounding box center [328, 211] width 502 height 118
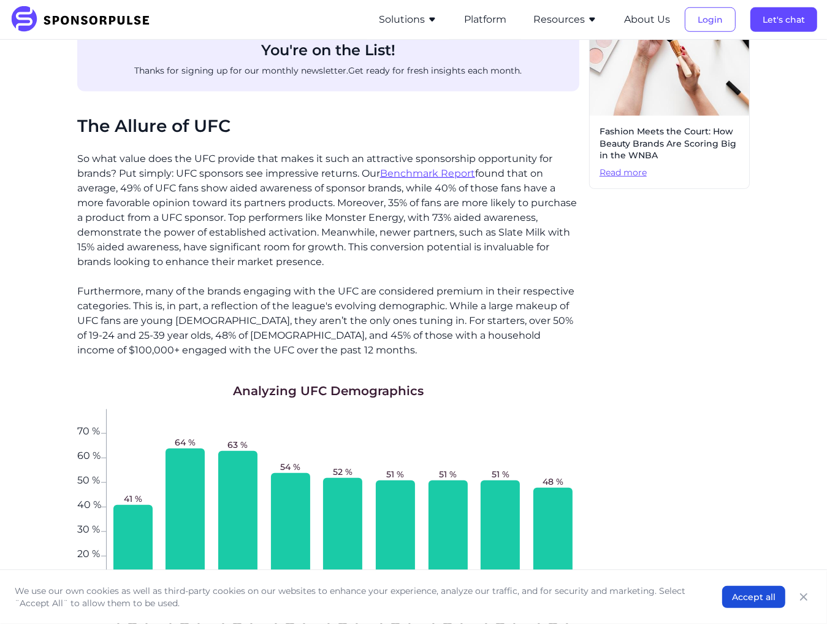
click at [131, 152] on p "So what value does the UFC provide that makes it such an attractive sponsorship…" at bounding box center [328, 211] width 502 height 118
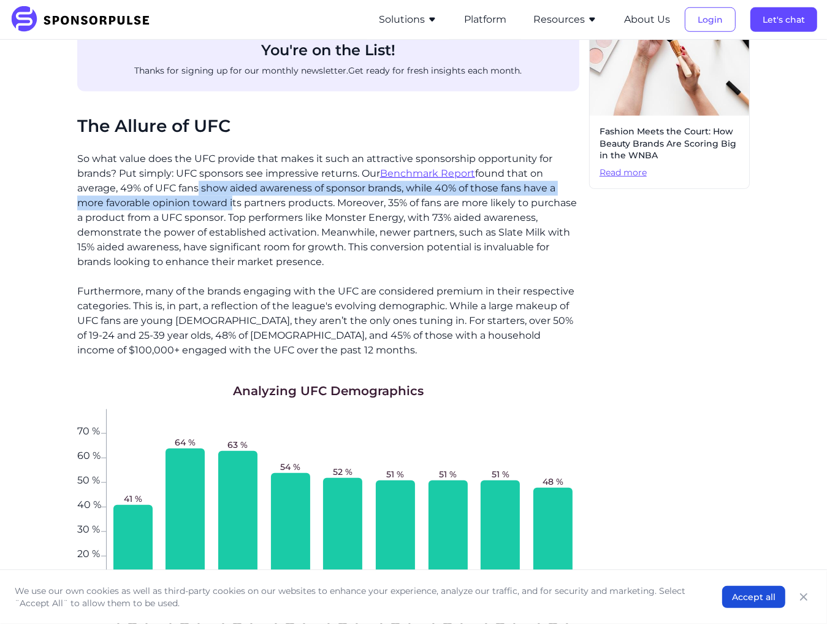
drag, startPoint x: 209, startPoint y: 161, endPoint x: 382, endPoint y: 213, distance: 180.7
click at [272, 181] on p "So what value does the UFC provide that makes it such an attractive sponsorship…" at bounding box center [328, 211] width 502 height 118
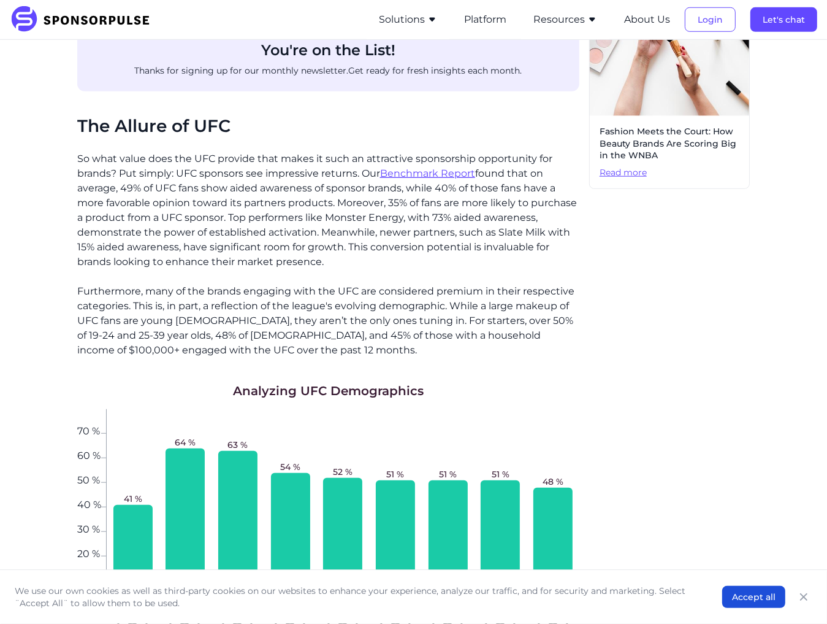
click at [383, 213] on p "So what value does the UFC provide that makes it such an attractive sponsorship…" at bounding box center [328, 211] width 502 height 118
drag, startPoint x: 337, startPoint y: 218, endPoint x: 151, endPoint y: 170, distance: 192.1
click at [266, 201] on p "So what value does the UFC provide that makes it such an attractive sponsorship…" at bounding box center [328, 211] width 502 height 118
click at [151, 170] on p "So what value does the UFC provide that makes it such an attractive sponsorship…" at bounding box center [328, 211] width 502 height 118
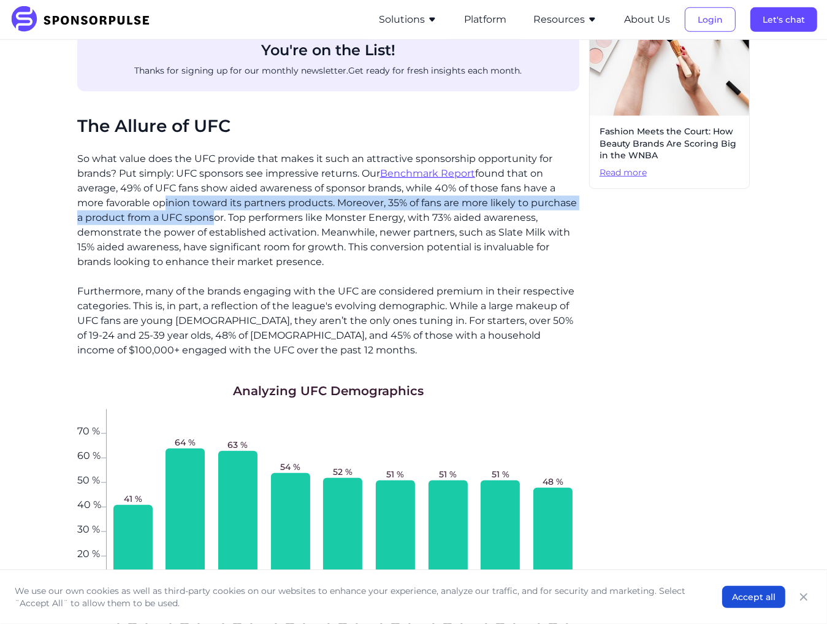
click at [262, 203] on p "So what value does the UFC provide that makes it such an attractive sponsorship…" at bounding box center [328, 211] width 502 height 118
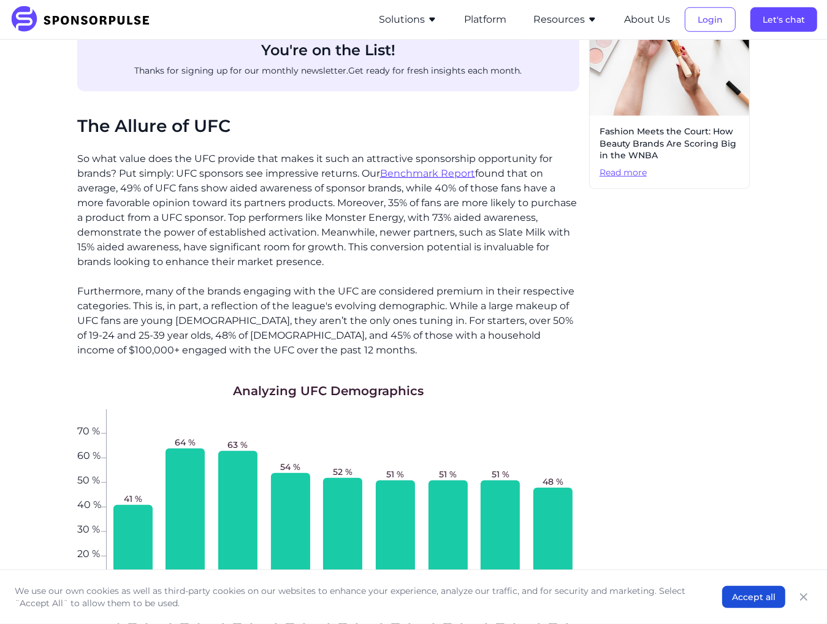
click at [347, 220] on p "So what value does the UFC provide that makes it such an attractive sponsorship…" at bounding box center [328, 211] width 502 height 118
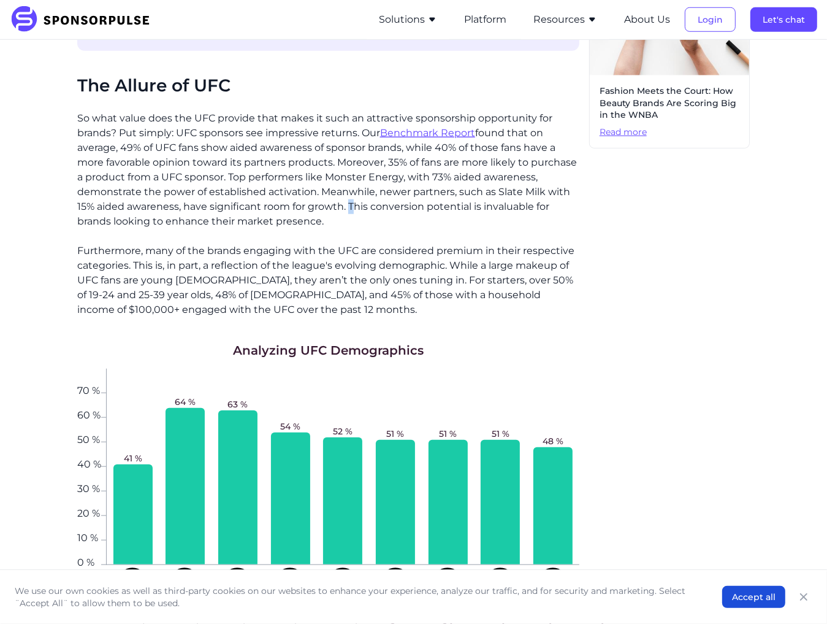
scroll to position [869, 0]
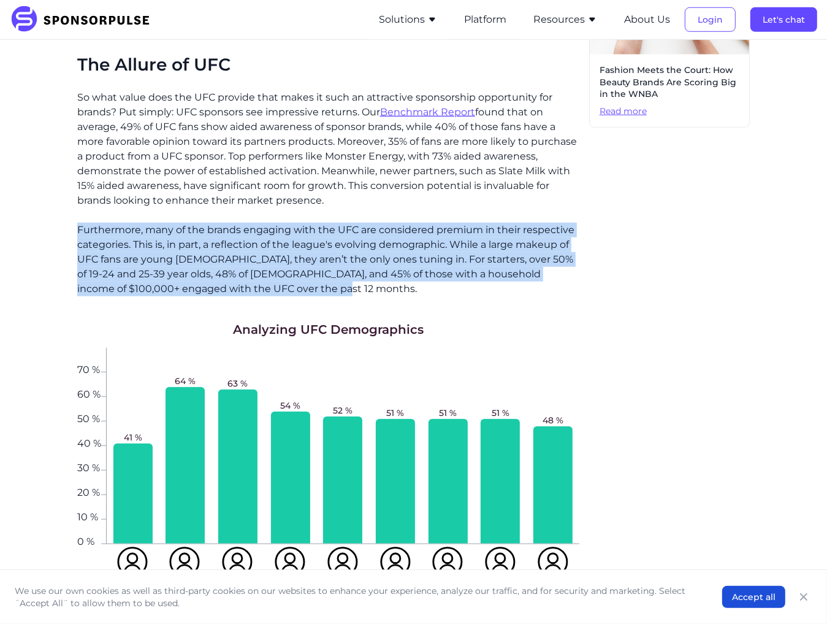
drag, startPoint x: 60, startPoint y: 196, endPoint x: 274, endPoint y: 256, distance: 221.6
click at [274, 256] on div "Home Insights Inside the Octagon: What Brands Need to Know About UFC Sponsorshi…" at bounding box center [414, 396] width 808 height 2430
click at [297, 258] on p "Furthermore, many of the brands engaging with the UFC are considered premium in…" at bounding box center [328, 260] width 502 height 74
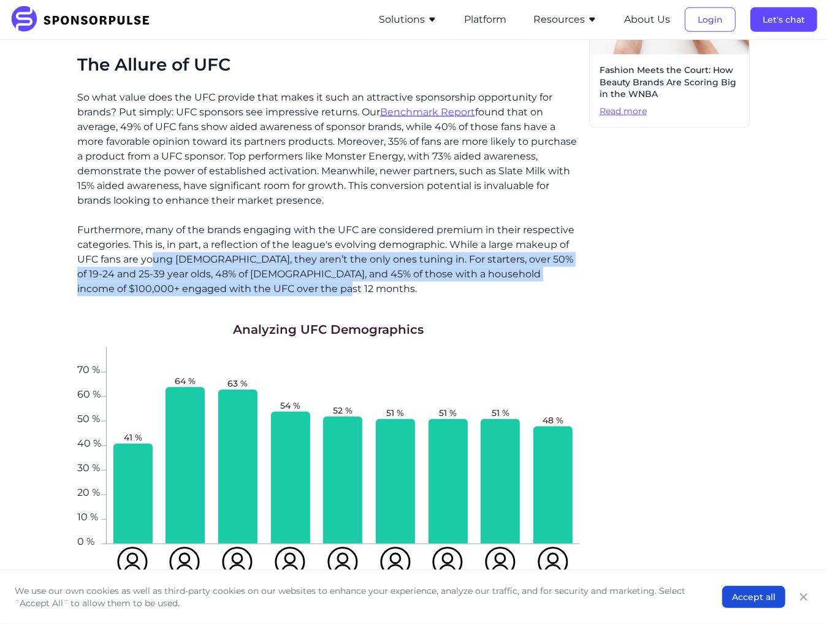
drag, startPoint x: 217, startPoint y: 247, endPoint x: 105, endPoint y: 220, distance: 114.8
click at [140, 231] on p "Furthermore, many of the brands engaging with the UFC are considered premium in…" at bounding box center [328, 260] width 502 height 74
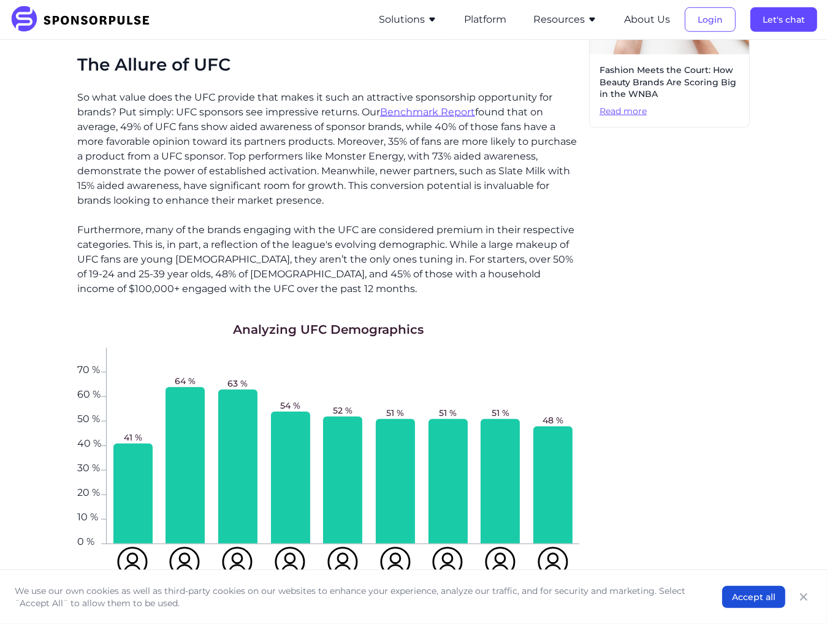
click at [99, 223] on p "Furthermore, many of the brands engaging with the UFC are considered premium in…" at bounding box center [328, 260] width 502 height 74
drag, startPoint x: 42, startPoint y: 210, endPoint x: 293, endPoint y: 234, distance: 251.3
click at [215, 224] on div "Home Insights Inside the Octagon: What Brands Need to Know About UFC Sponsorshi…" at bounding box center [414, 396] width 808 height 2430
drag, startPoint x: 346, startPoint y: 238, endPoint x: 353, endPoint y: 241, distance: 7.4
click at [347, 239] on p "Furthermore, many of the brands engaging with the UFC are considered premium in…" at bounding box center [328, 260] width 502 height 74
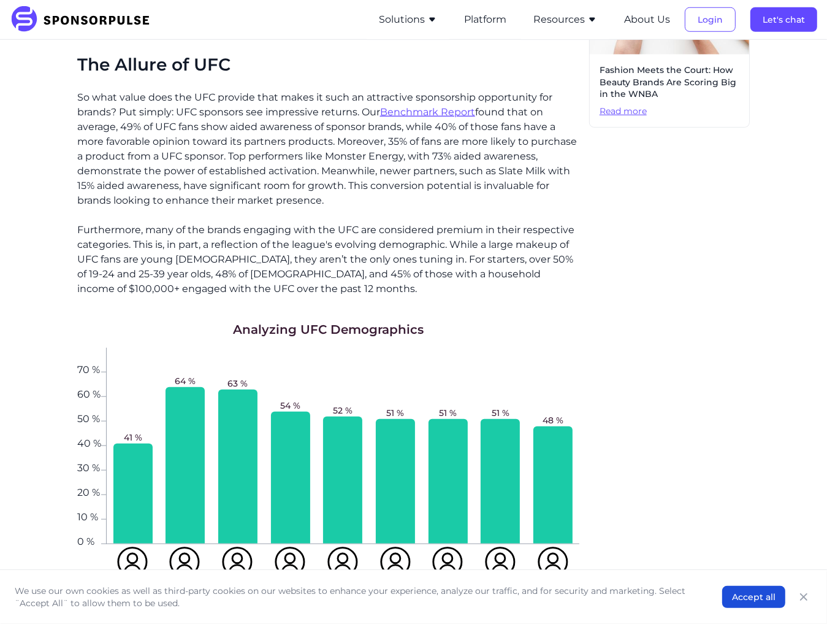
click at [280, 242] on p "Furthermore, many of the brands engaging with the UFC are considered premium in…" at bounding box center [328, 260] width 502 height 74
click at [139, 223] on p "Furthermore, many of the brands engaging with the UFC are considered premium in…" at bounding box center [328, 260] width 502 height 74
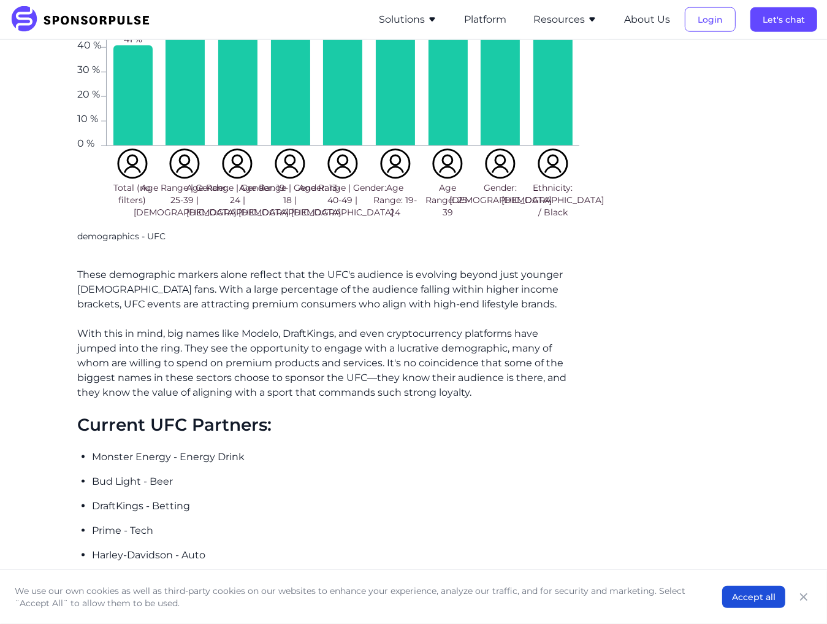
scroll to position [1298, 0]
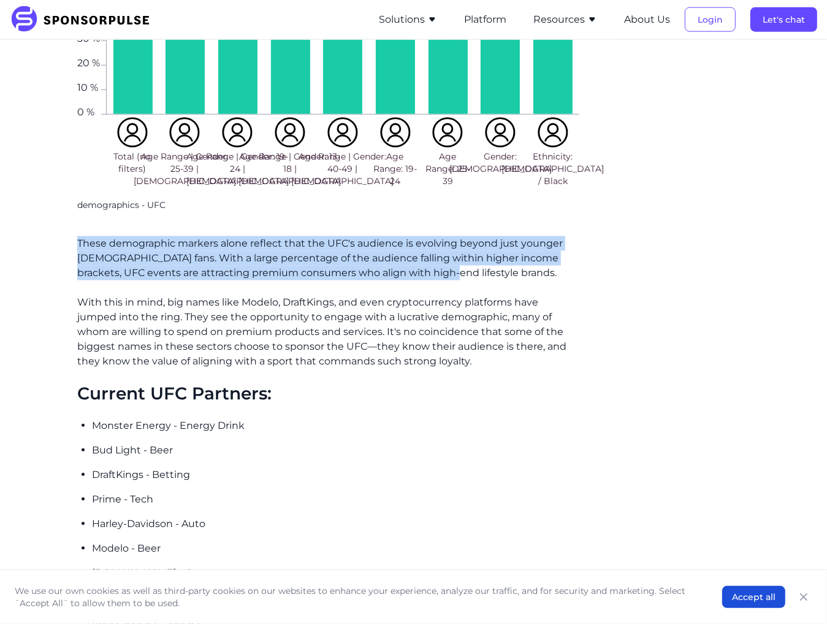
drag, startPoint x: 56, startPoint y: 228, endPoint x: 454, endPoint y: 269, distance: 400.1
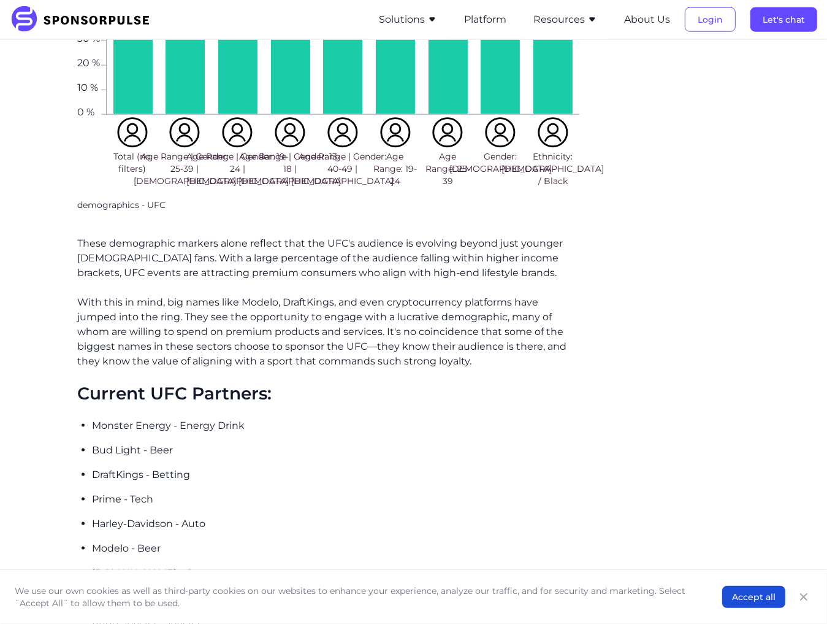
click at [475, 269] on div "From niche combat sport to global entertainment juggernaut—UFC has experienced …" at bounding box center [328, 159] width 502 height 2006
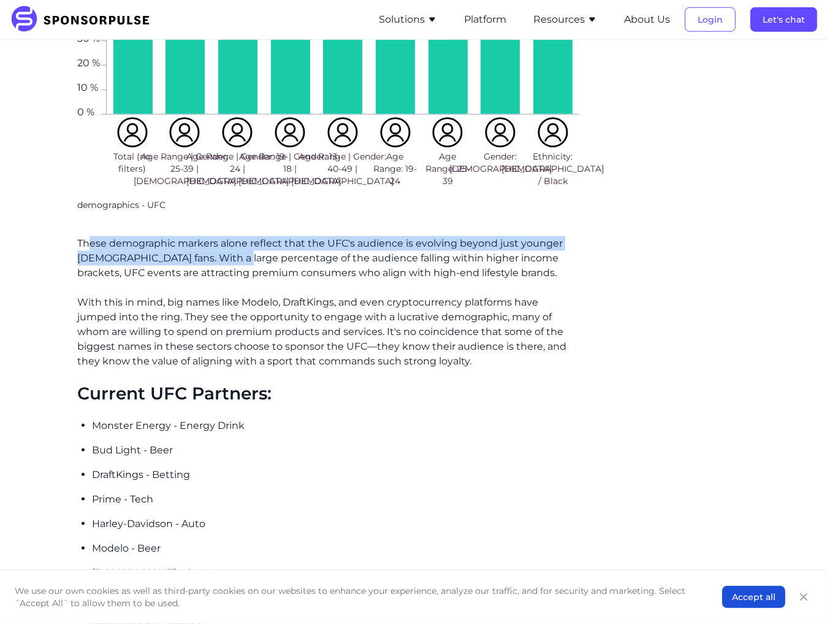
drag, startPoint x: 87, startPoint y: 225, endPoint x: 326, endPoint y: 246, distance: 239.5
click at [291, 246] on p "These demographic markers alone reflect that the UFC's audience is evolving bey…" at bounding box center [328, 258] width 502 height 44
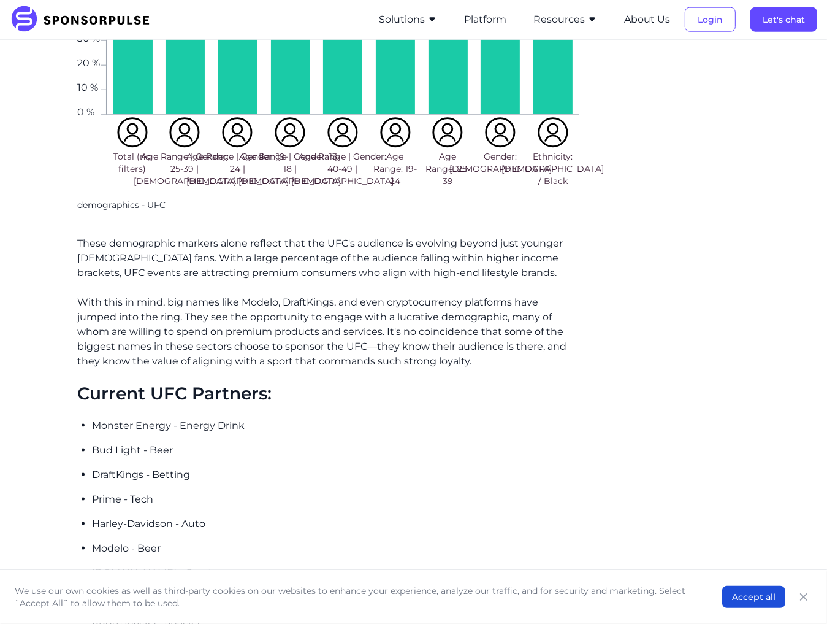
click at [379, 247] on p "These demographic markers alone reflect that the UFC's audience is evolving bey…" at bounding box center [328, 258] width 502 height 44
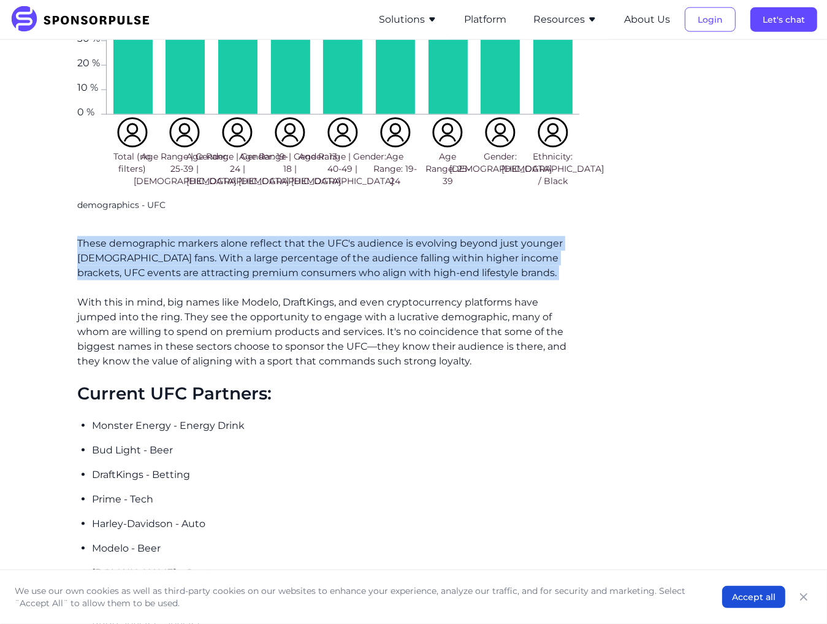
click at [379, 247] on p "These demographic markers alone reflect that the UFC's audience is evolving bey…" at bounding box center [328, 258] width 502 height 44
click at [424, 253] on p "These demographic markers alone reflect that the UFC's audience is evolving bey…" at bounding box center [328, 258] width 502 height 44
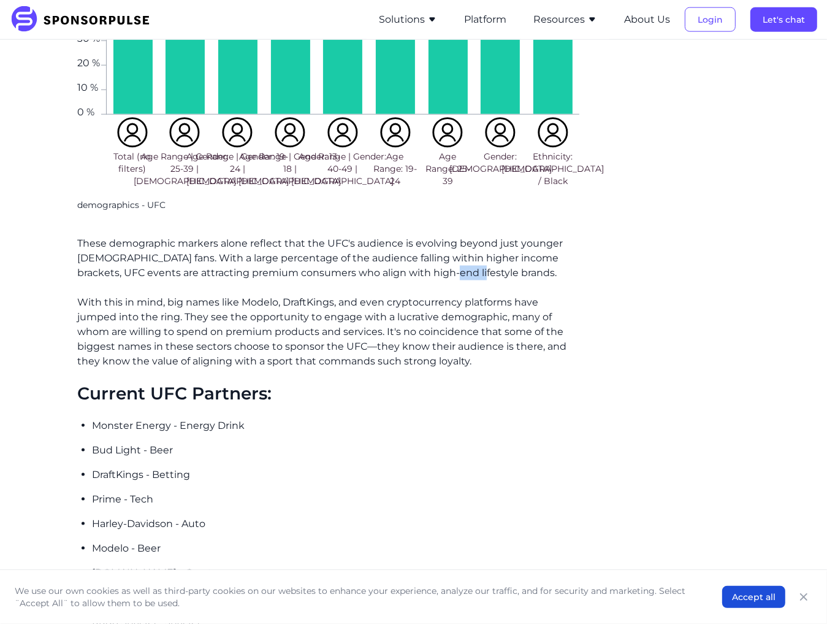
click at [424, 253] on p "These demographic markers alone reflect that the UFC's audience is evolving bey…" at bounding box center [328, 258] width 502 height 44
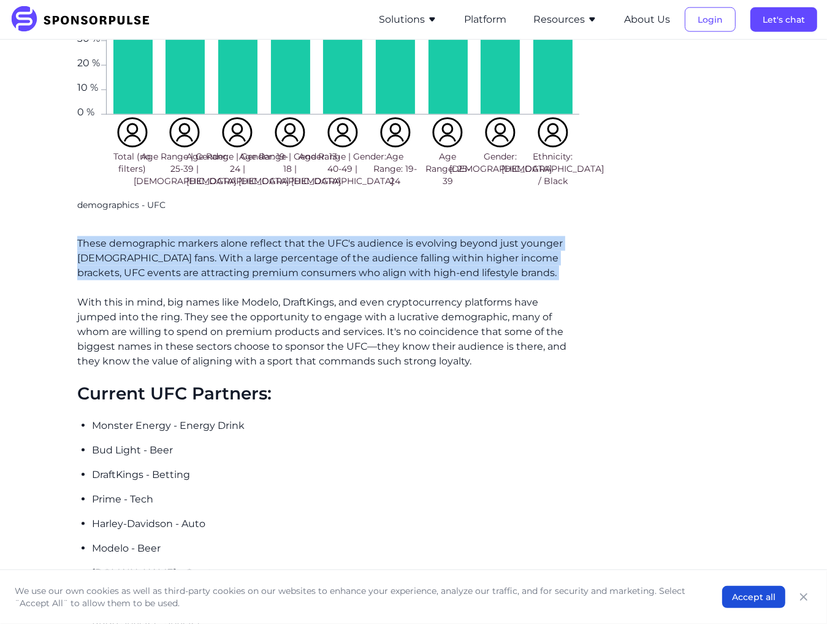
click at [424, 253] on p "These demographic markers alone reflect that the UFC's audience is evolving bey…" at bounding box center [328, 258] width 502 height 44
click at [415, 256] on p "These demographic markers alone reflect that the UFC's audience is evolving bey…" at bounding box center [328, 258] width 502 height 44
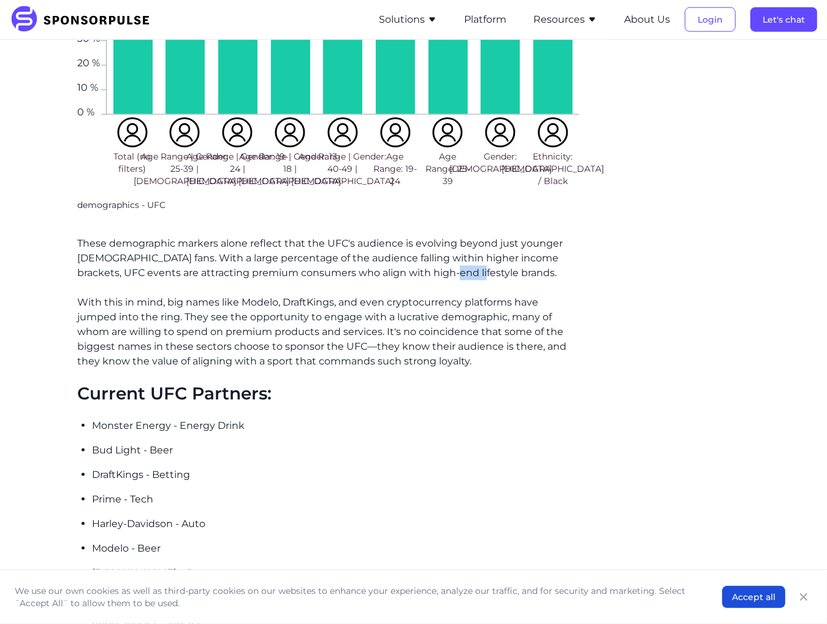
click at [415, 256] on p "These demographic markers alone reflect that the UFC's audience is evolving bey…" at bounding box center [328, 258] width 502 height 44
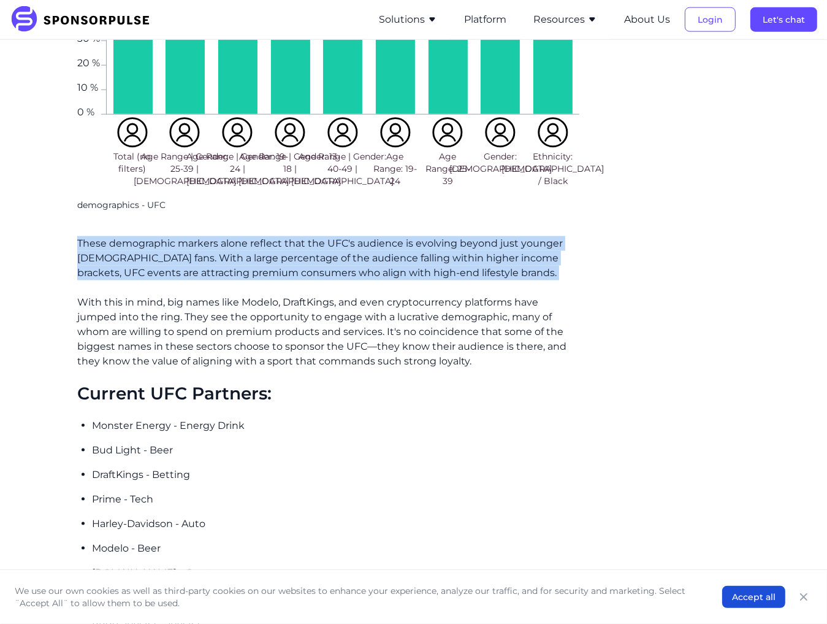
click at [458, 256] on p "These demographic markers alone reflect that the UFC's audience is evolving bey…" at bounding box center [328, 258] width 502 height 44
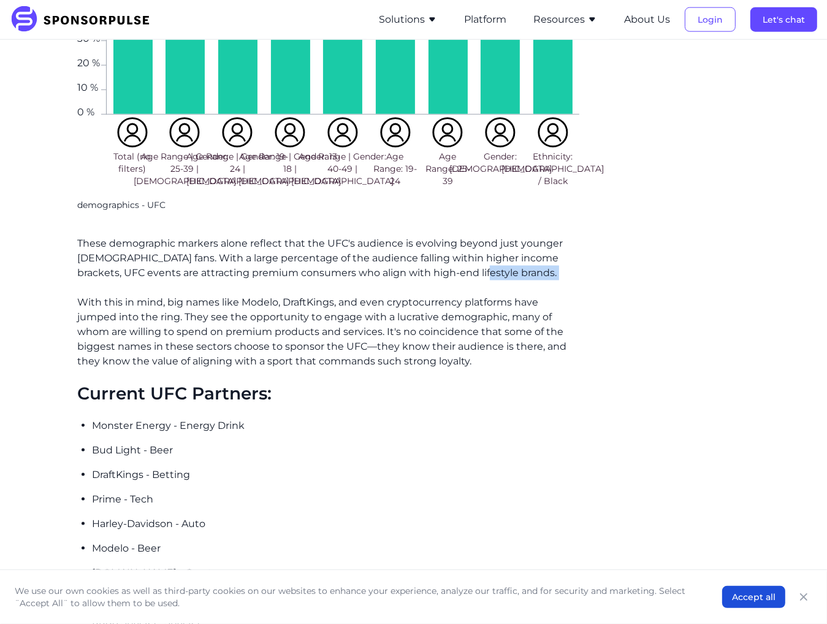
click at [458, 256] on p "These demographic markers alone reflect that the UFC's audience is evolving bey…" at bounding box center [328, 258] width 502 height 44
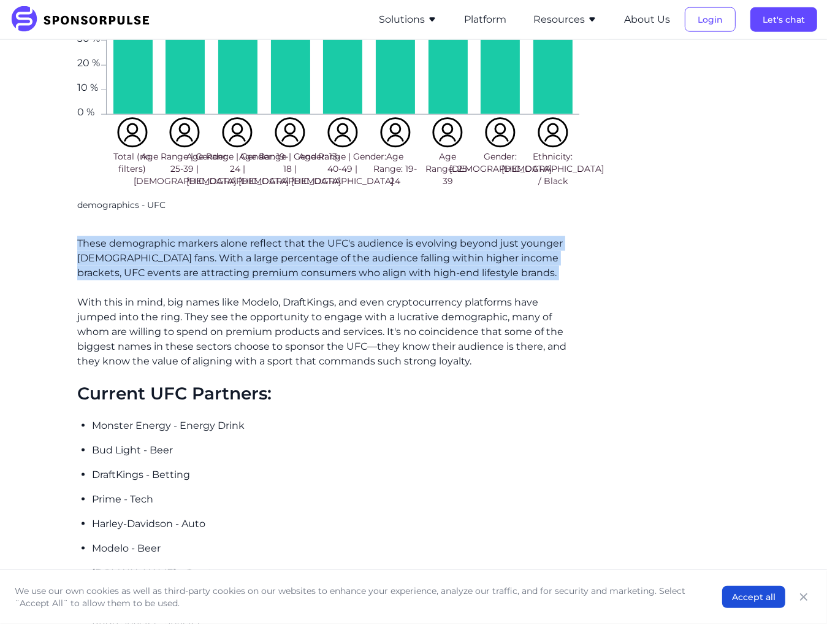
click at [458, 256] on p "These demographic markers alone reflect that the UFC's audience is evolving bey…" at bounding box center [328, 258] width 502 height 44
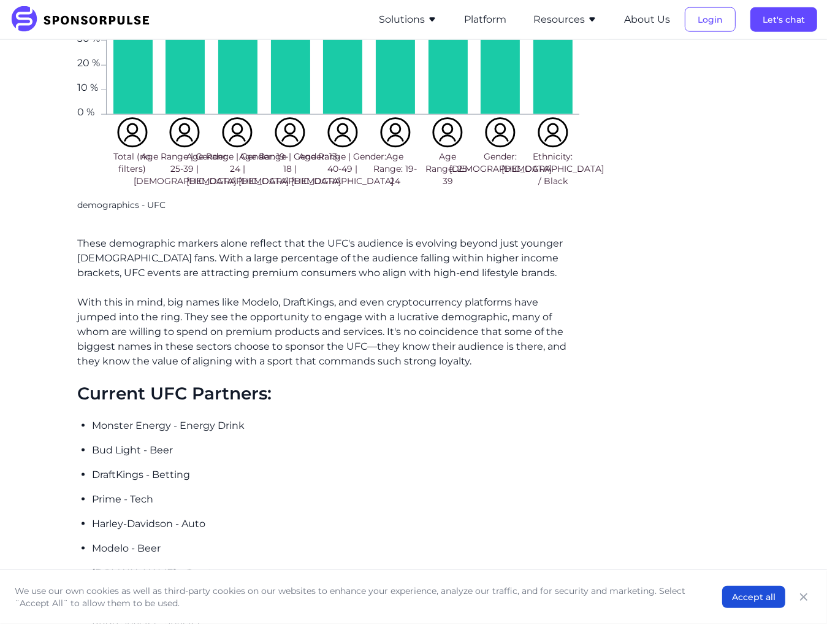
click at [388, 274] on div "From niche combat sport to global entertainment juggernaut—UFC has experienced …" at bounding box center [328, 159] width 502 height 2006
click at [274, 308] on p "With this in mind, big names like Modelo, DraftKings, and even cryptocurrency p…" at bounding box center [328, 332] width 502 height 74
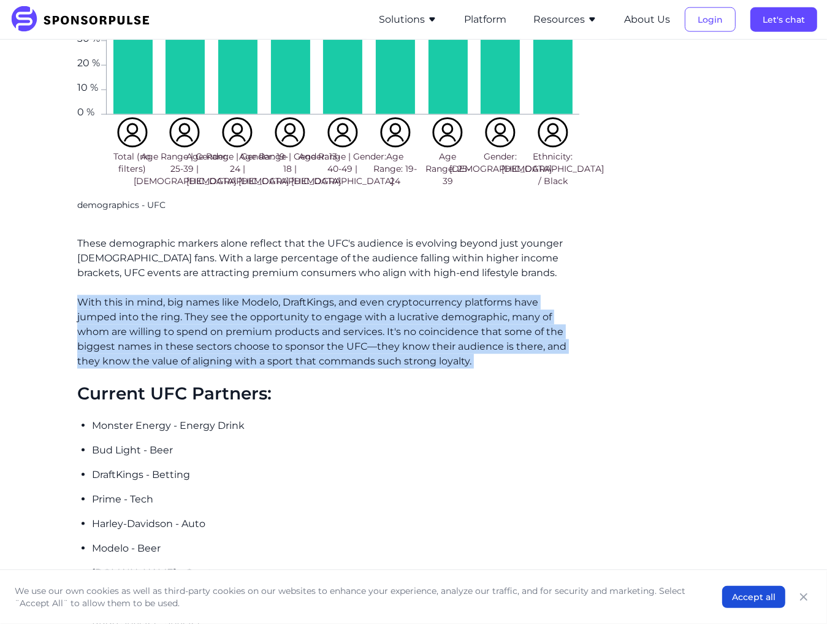
click at [274, 308] on p "With this in mind, big names like Modelo, DraftKings, and even cryptocurrency p…" at bounding box center [328, 332] width 502 height 74
click at [309, 312] on p "With this in mind, big names like Modelo, DraftKings, and even cryptocurrency p…" at bounding box center [328, 332] width 502 height 74
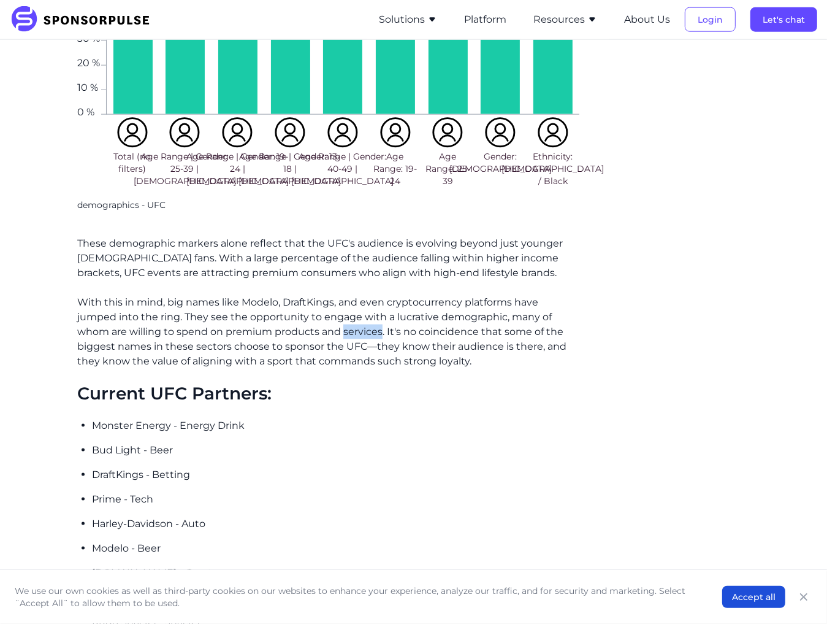
click at [309, 312] on p "With this in mind, big names like Modelo, DraftKings, and even cryptocurrency p…" at bounding box center [328, 332] width 502 height 74
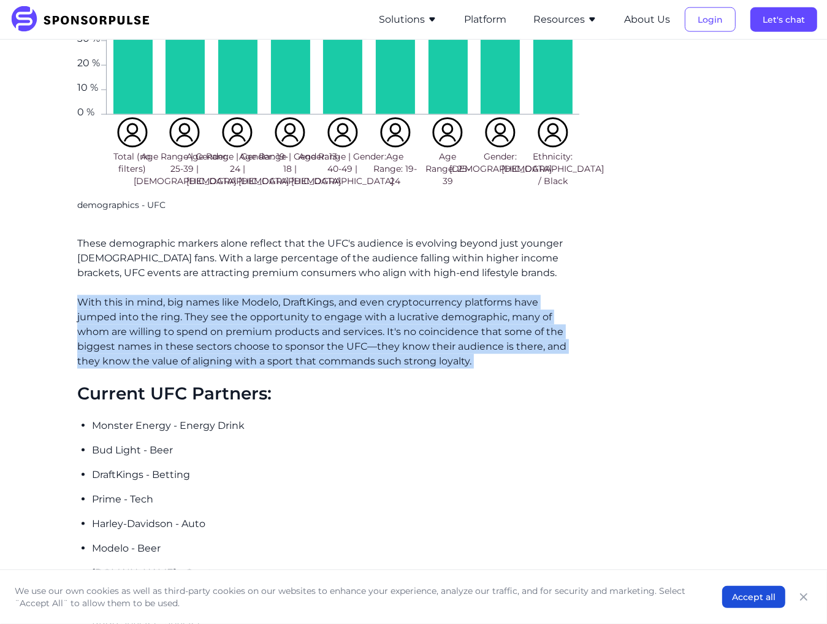
click at [309, 312] on p "With this in mind, big names like Modelo, DraftKings, and even cryptocurrency p…" at bounding box center [328, 332] width 502 height 74
click at [367, 321] on p "With this in mind, big names like Modelo, DraftKings, and even cryptocurrency p…" at bounding box center [328, 332] width 502 height 74
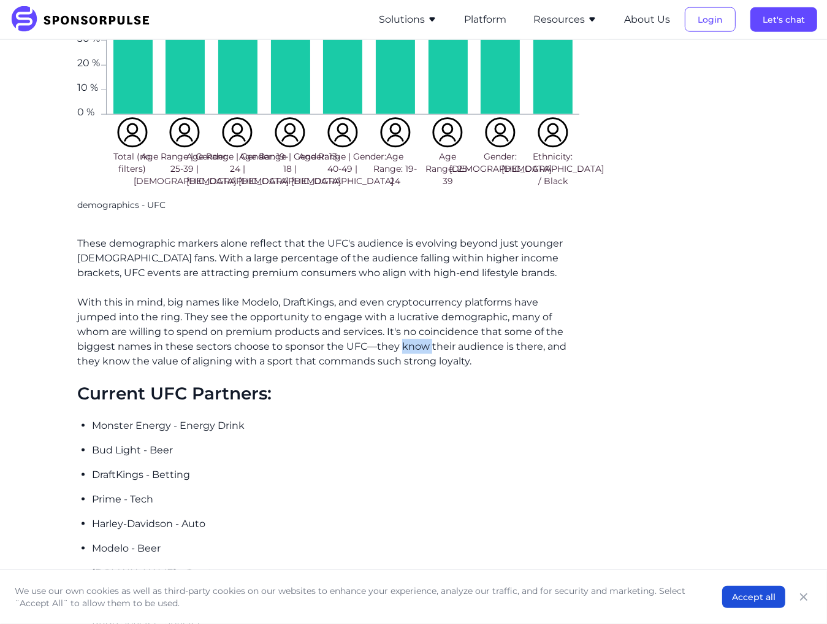
click at [367, 321] on p "With this in mind, big names like Modelo, DraftKings, and even cryptocurrency p…" at bounding box center [328, 332] width 502 height 74
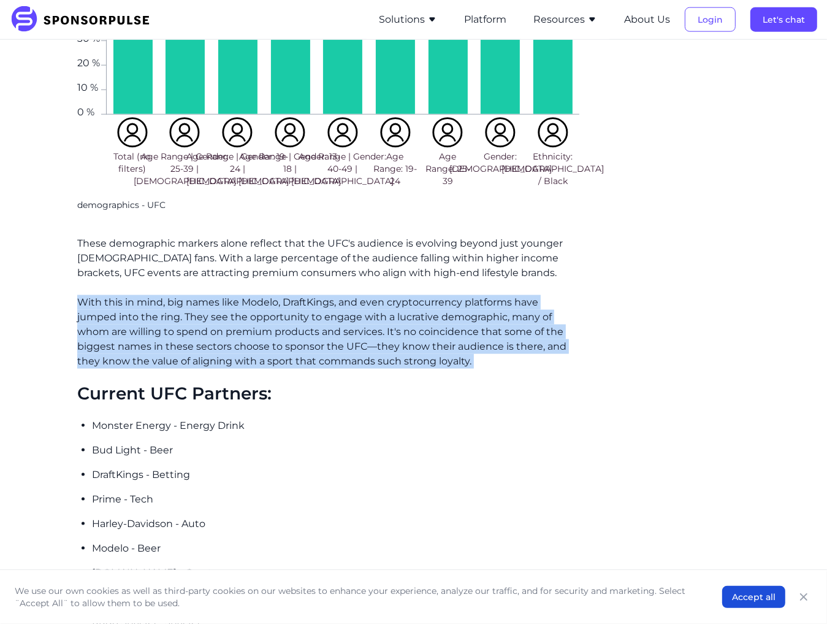
click at [367, 321] on p "With this in mind, big names like Modelo, DraftKings, and even cryptocurrency p…" at bounding box center [328, 332] width 502 height 74
click at [269, 331] on p "With this in mind, big names like Modelo, DraftKings, and even cryptocurrency p…" at bounding box center [328, 332] width 502 height 74
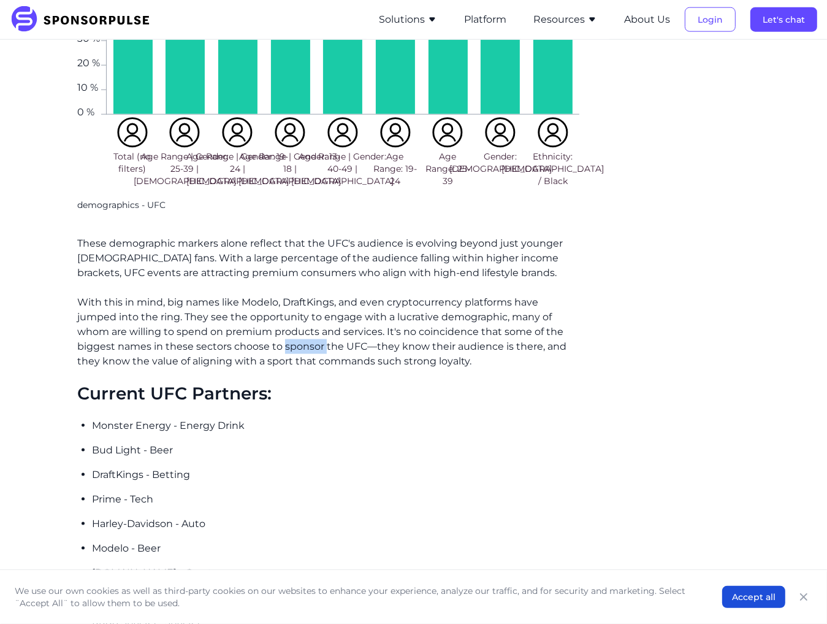
click at [269, 331] on p "With this in mind, big names like Modelo, DraftKings, and even cryptocurrency p…" at bounding box center [328, 332] width 502 height 74
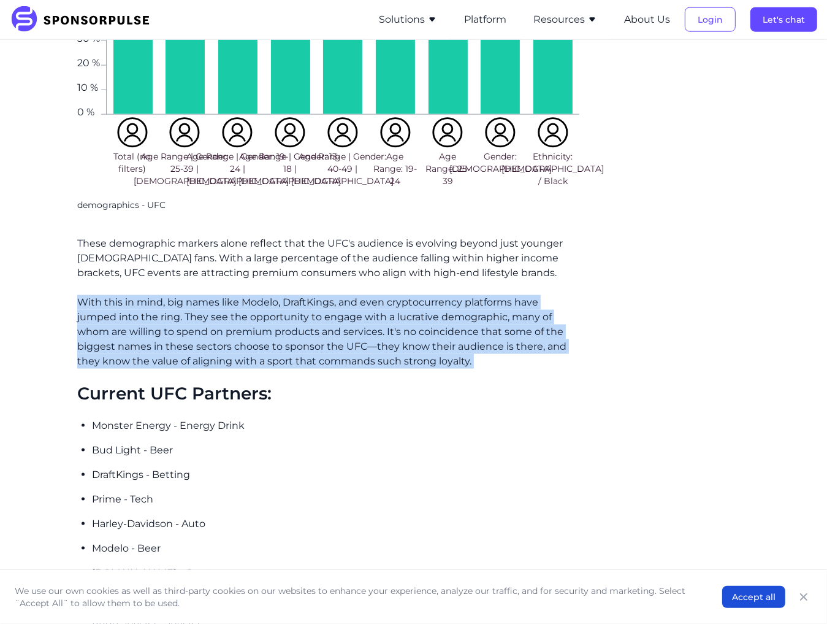
click at [269, 331] on p "With this in mind, big names like Modelo, DraftKings, and even cryptocurrency p…" at bounding box center [328, 332] width 502 height 74
click at [377, 332] on p "With this in mind, big names like Modelo, DraftKings, and even cryptocurrency p…" at bounding box center [328, 332] width 502 height 74
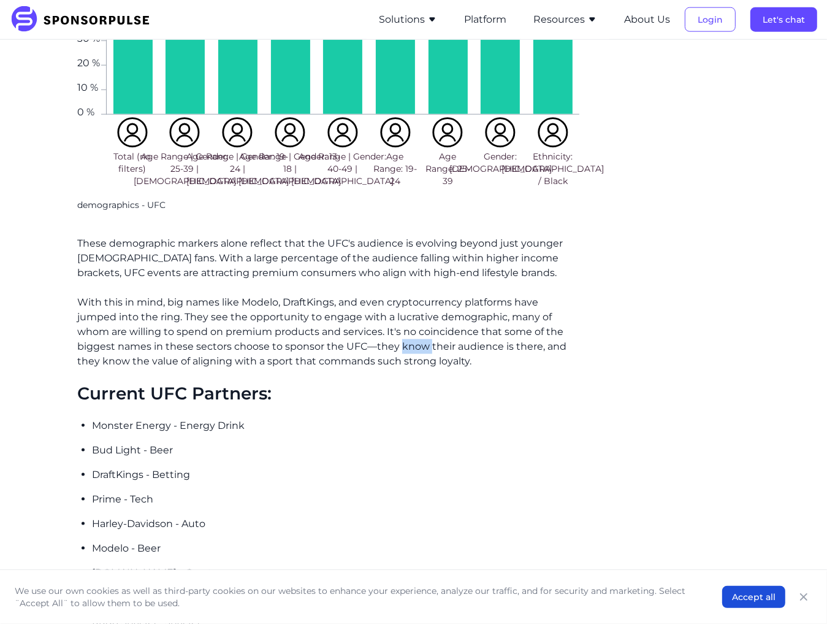
click at [377, 332] on p "With this in mind, big names like Modelo, DraftKings, and even cryptocurrency p…" at bounding box center [328, 332] width 502 height 74
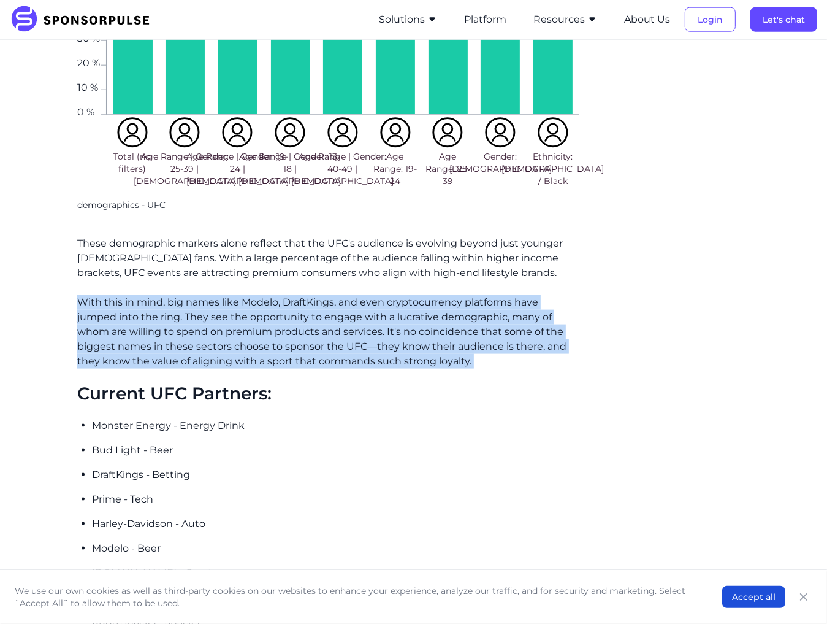
click at [377, 332] on p "With this in mind, big names like Modelo, DraftKings, and even cryptocurrency p…" at bounding box center [328, 332] width 502 height 74
click at [377, 334] on p "With this in mind, big names like Modelo, DraftKings, and even cryptocurrency p…" at bounding box center [328, 332] width 502 height 74
click at [377, 331] on p "With this in mind, big names like Modelo, DraftKings, and even cryptocurrency p…" at bounding box center [328, 332] width 502 height 74
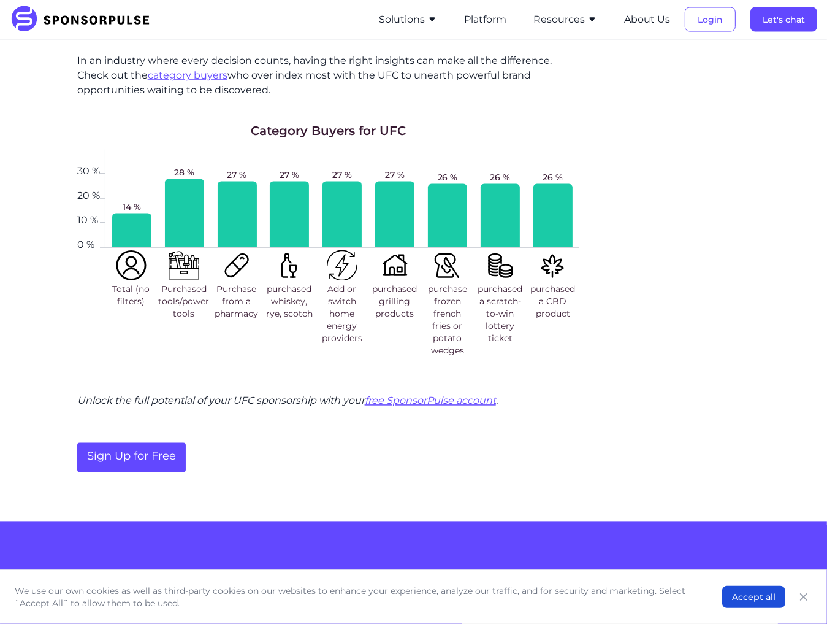
scroll to position [1804, 0]
